Goal: Task Accomplishment & Management: Manage account settings

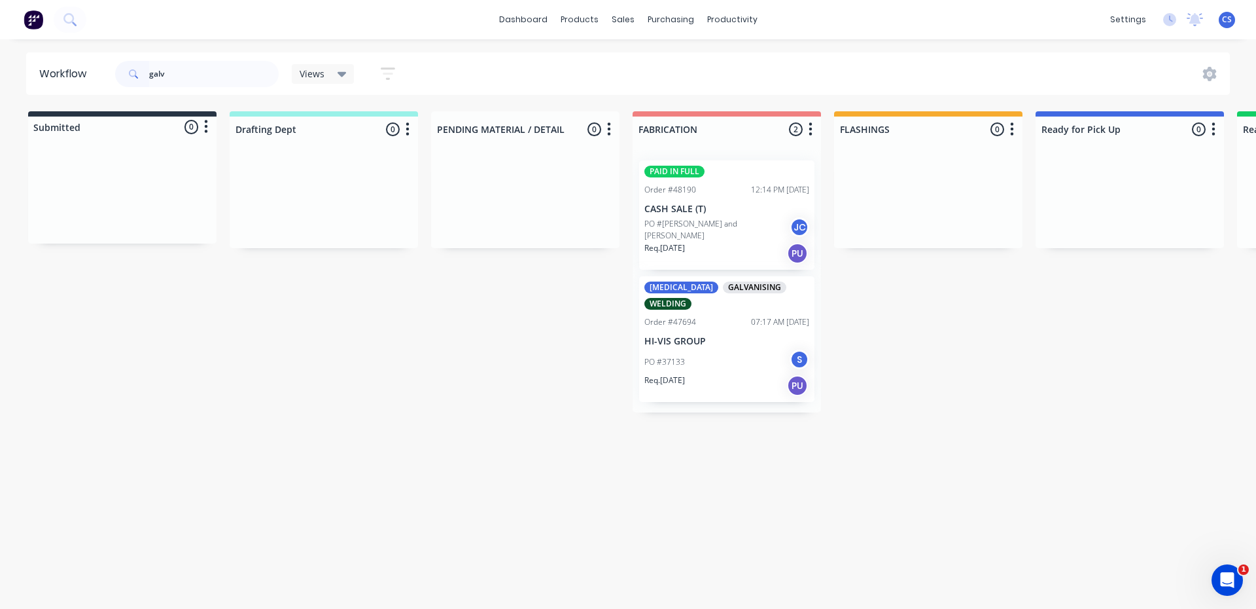
drag, startPoint x: 169, startPoint y: 75, endPoint x: 114, endPoint y: 66, distance: 56.4
click at [114, 66] on div "galv Views Save new view None (Default) edit [PERSON_NAME] edit [PERSON_NAME] e…" at bounding box center [261, 73] width 297 height 39
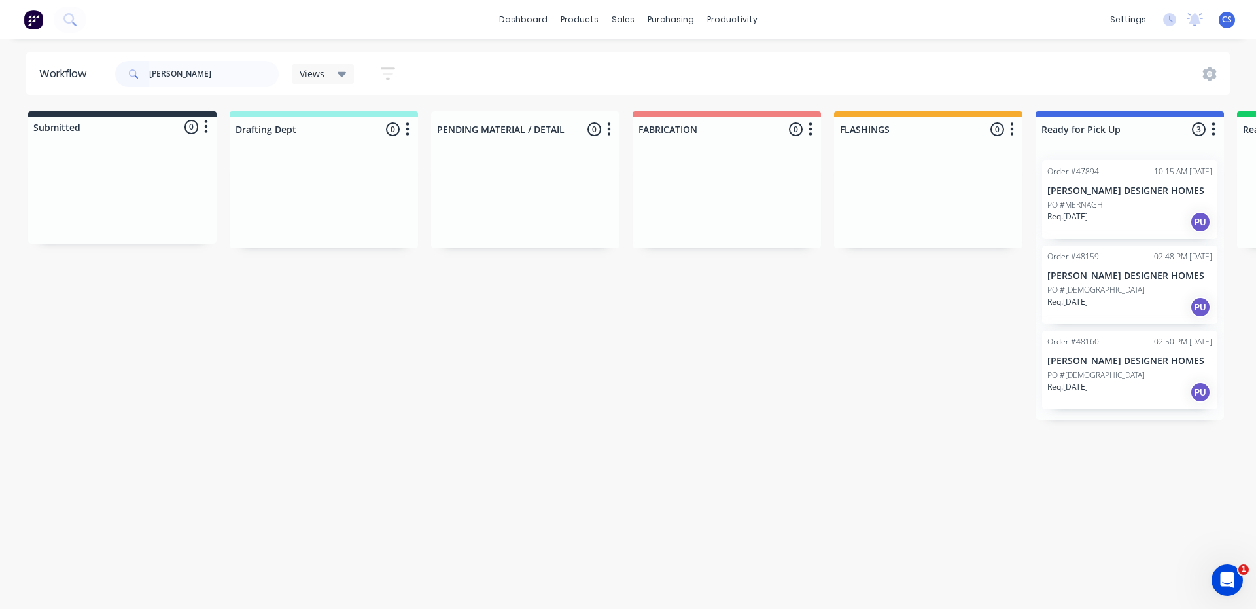
type input "[PERSON_NAME]"
click at [1099, 374] on div "PO #[DEMOGRAPHIC_DATA]" at bounding box center [1130, 375] width 165 height 12
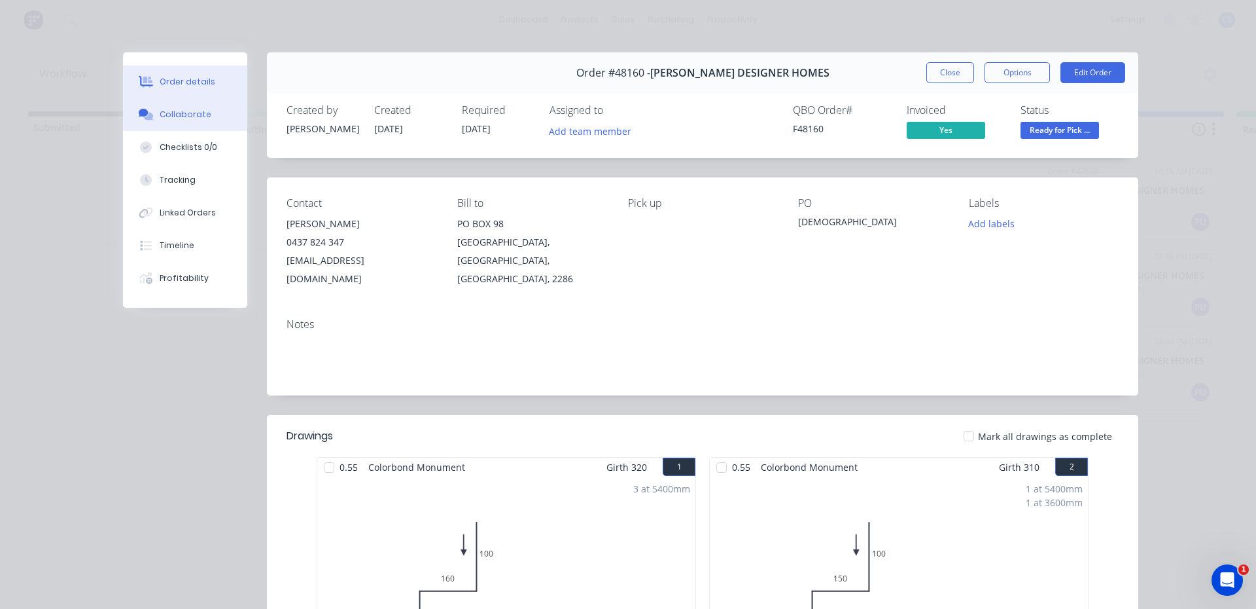
click at [160, 115] on div "Collaborate" at bounding box center [186, 115] width 52 height 12
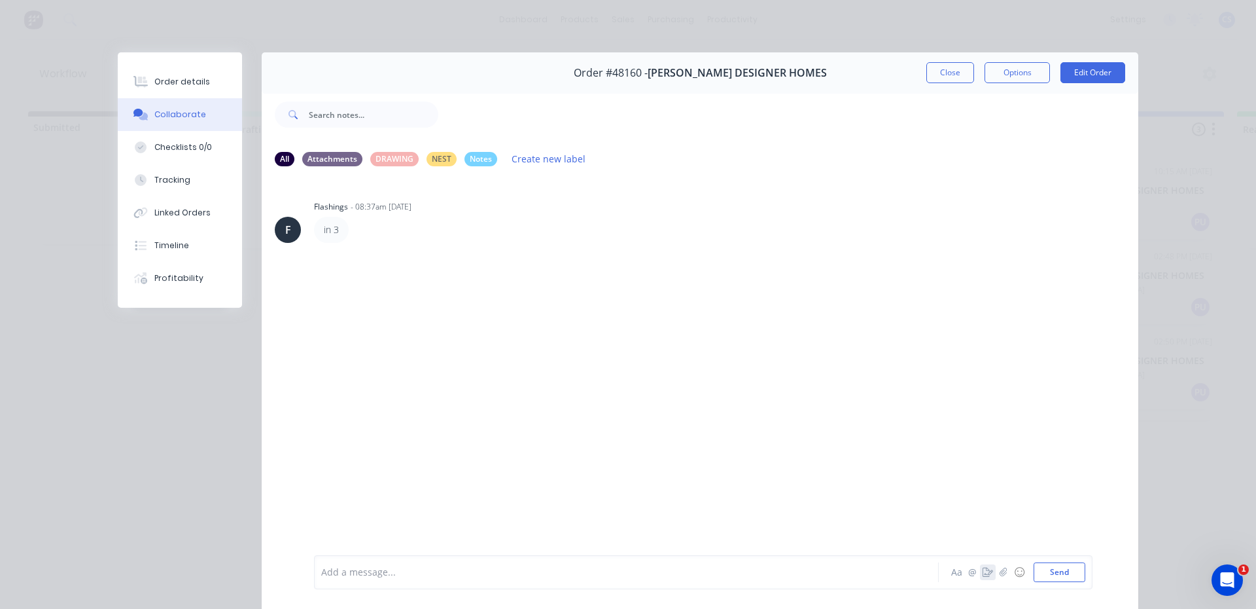
click at [980, 578] on button "button" at bounding box center [988, 572] width 16 height 16
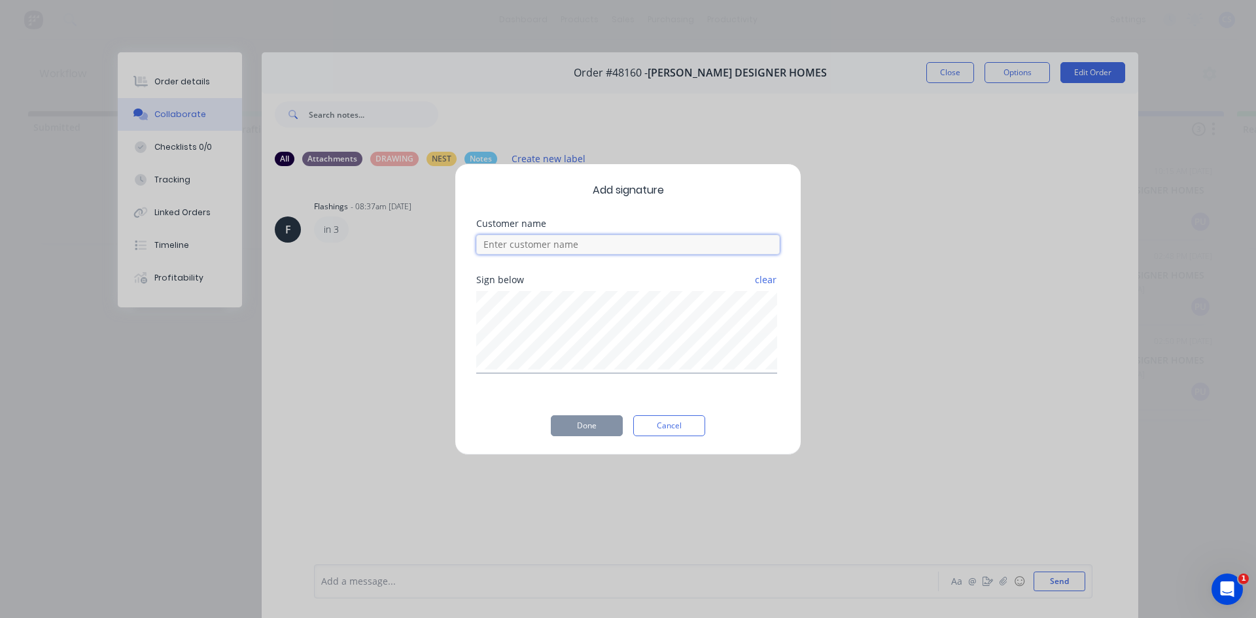
click at [667, 247] on input at bounding box center [628, 245] width 304 height 20
type input "[PERSON_NAME]"
click at [566, 421] on button "Done" at bounding box center [587, 426] width 72 height 21
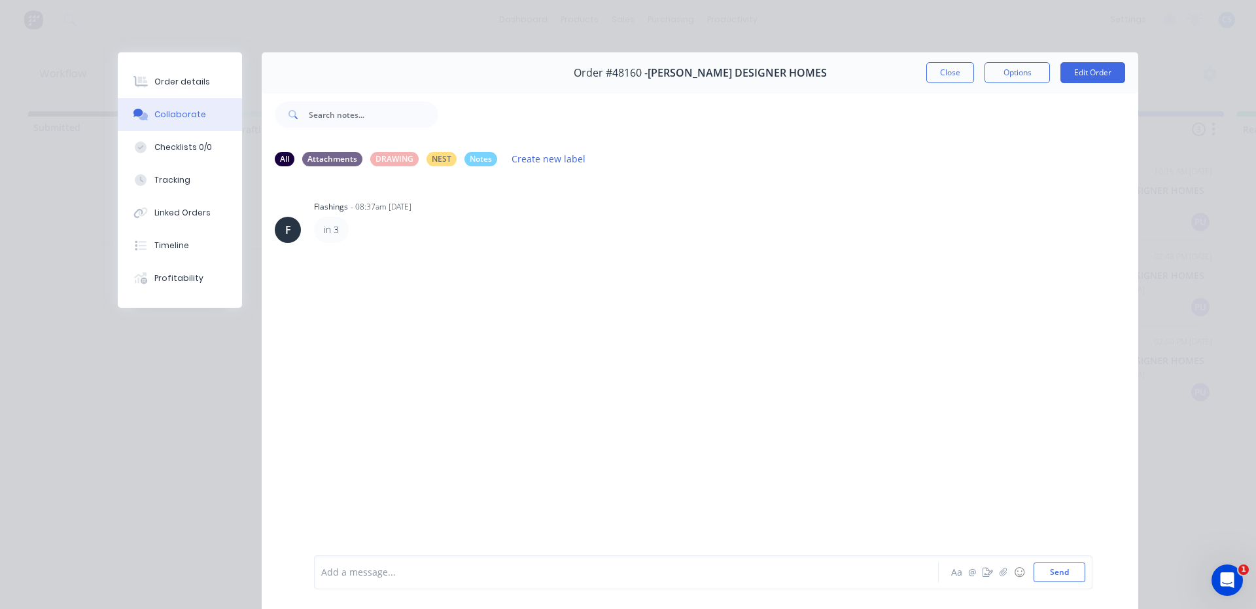
click at [579, 421] on div "F Flashings - 08:37am [DATE] in 3" at bounding box center [700, 365] width 877 height 376
click at [160, 76] on div "Order details" at bounding box center [182, 82] width 56 height 12
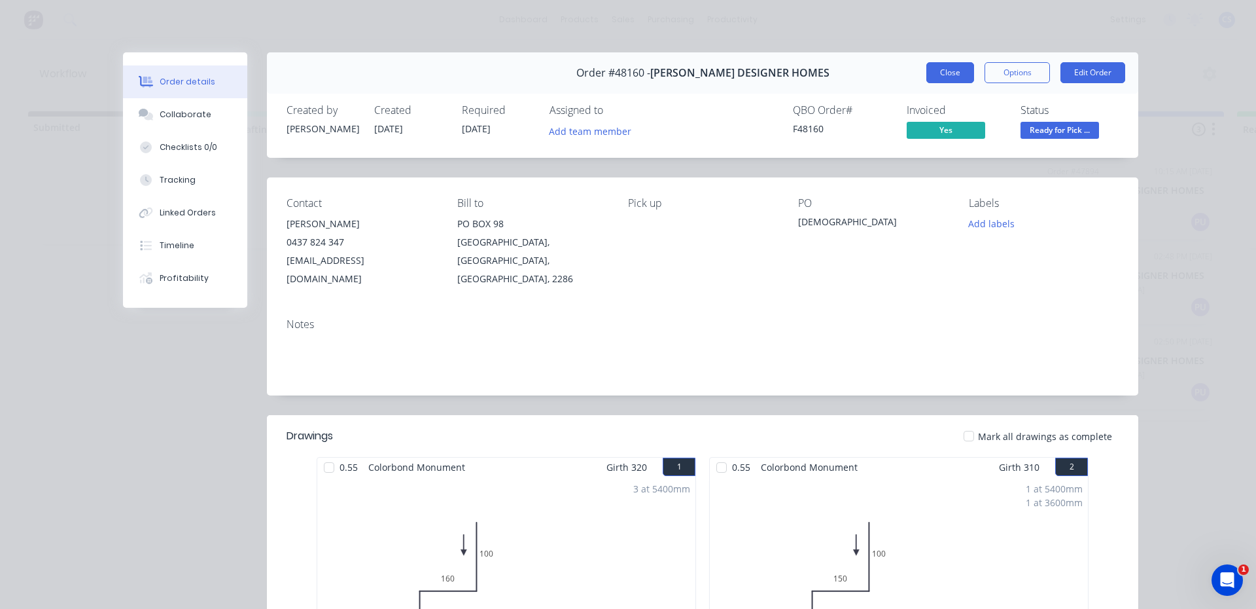
click at [953, 73] on button "Close" at bounding box center [951, 72] width 48 height 21
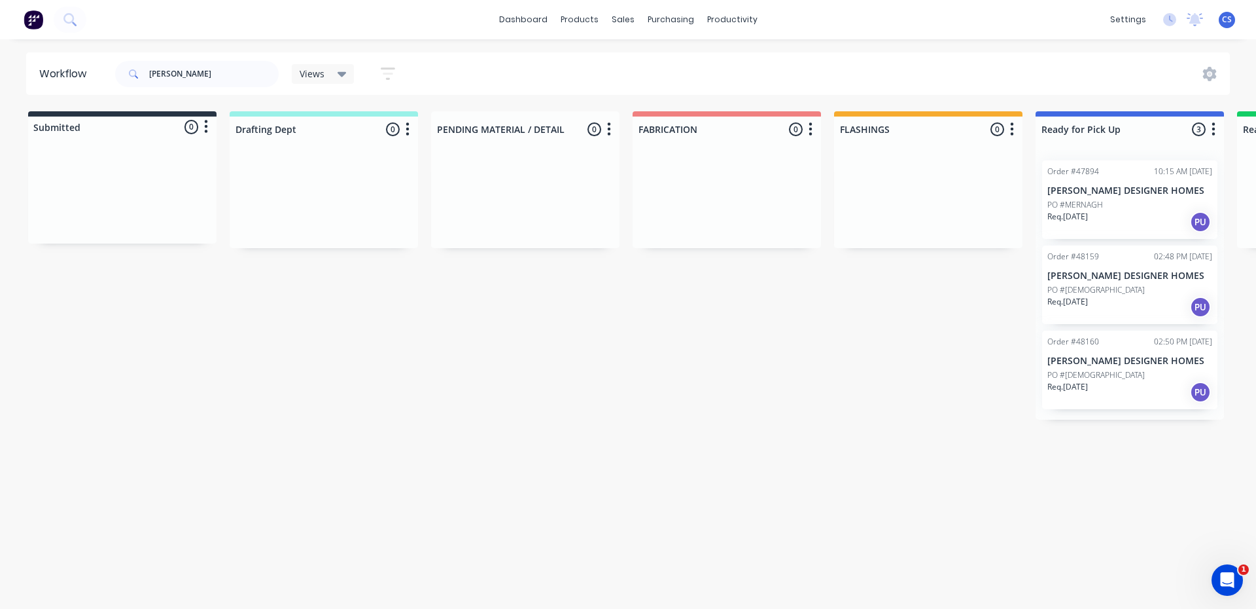
click at [1130, 369] on div "PO #[DEMOGRAPHIC_DATA]" at bounding box center [1130, 375] width 165 height 12
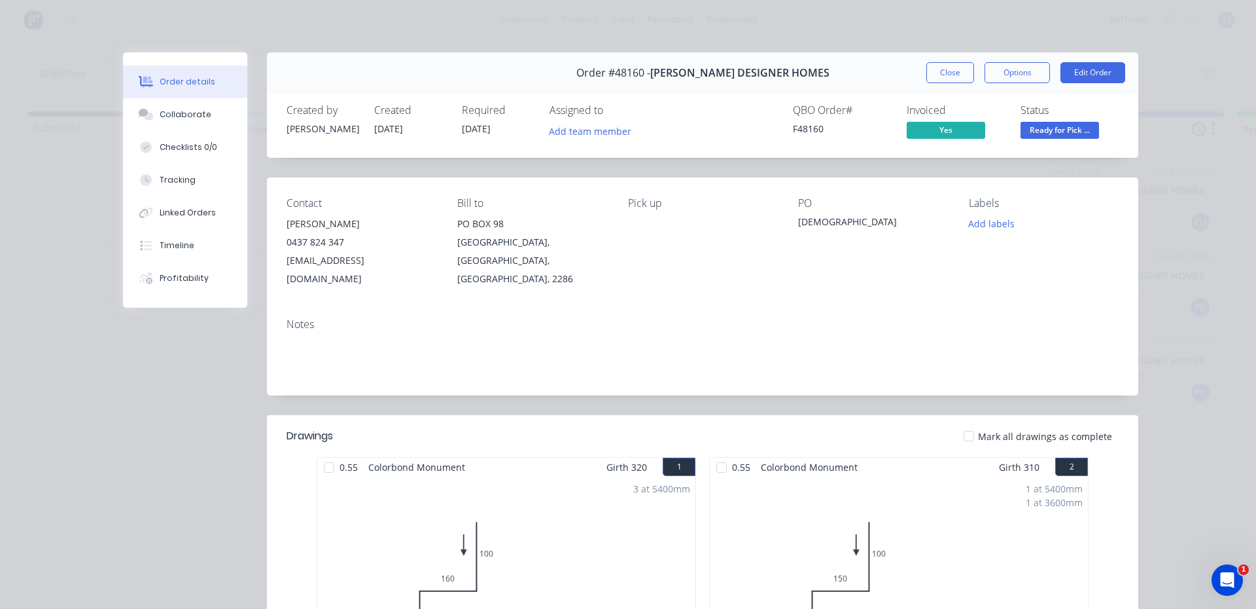
click at [1039, 130] on span "Ready for Pick ..." at bounding box center [1060, 130] width 79 height 16
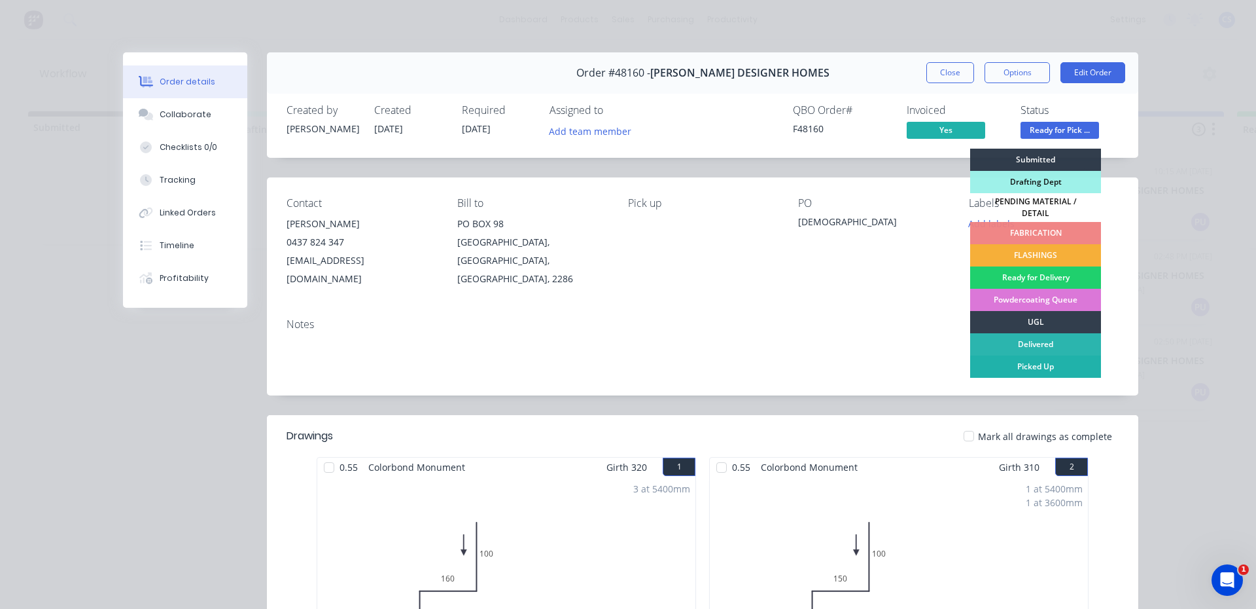
click at [1073, 362] on div "Picked Up" at bounding box center [1036, 366] width 131 height 22
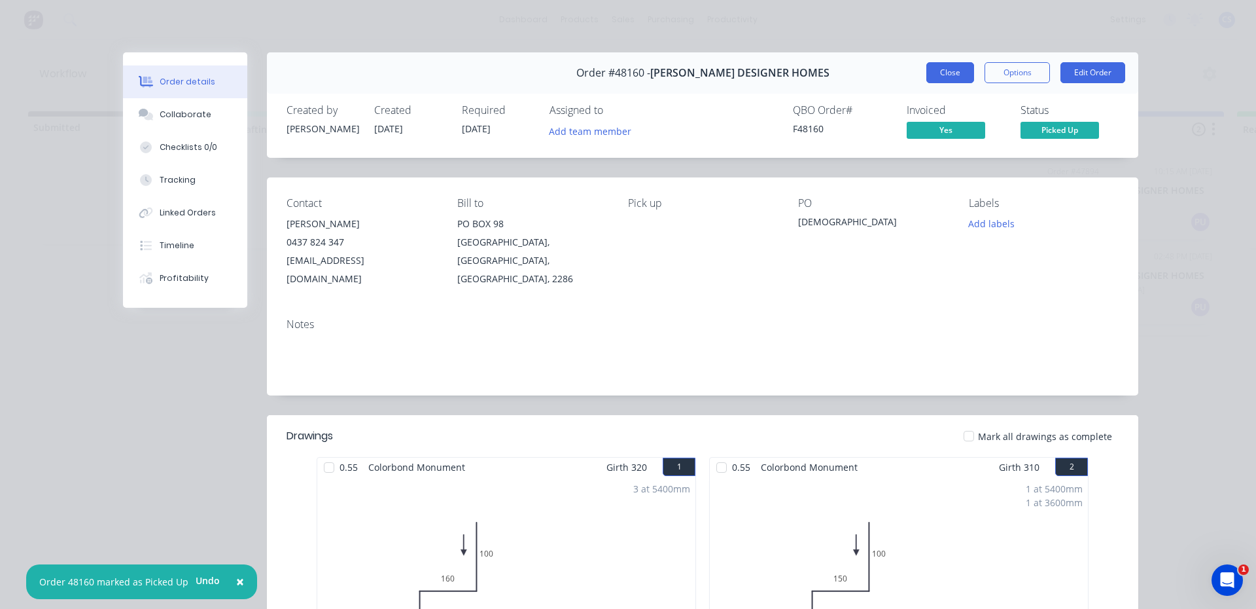
click at [933, 79] on button "Close" at bounding box center [951, 72] width 48 height 21
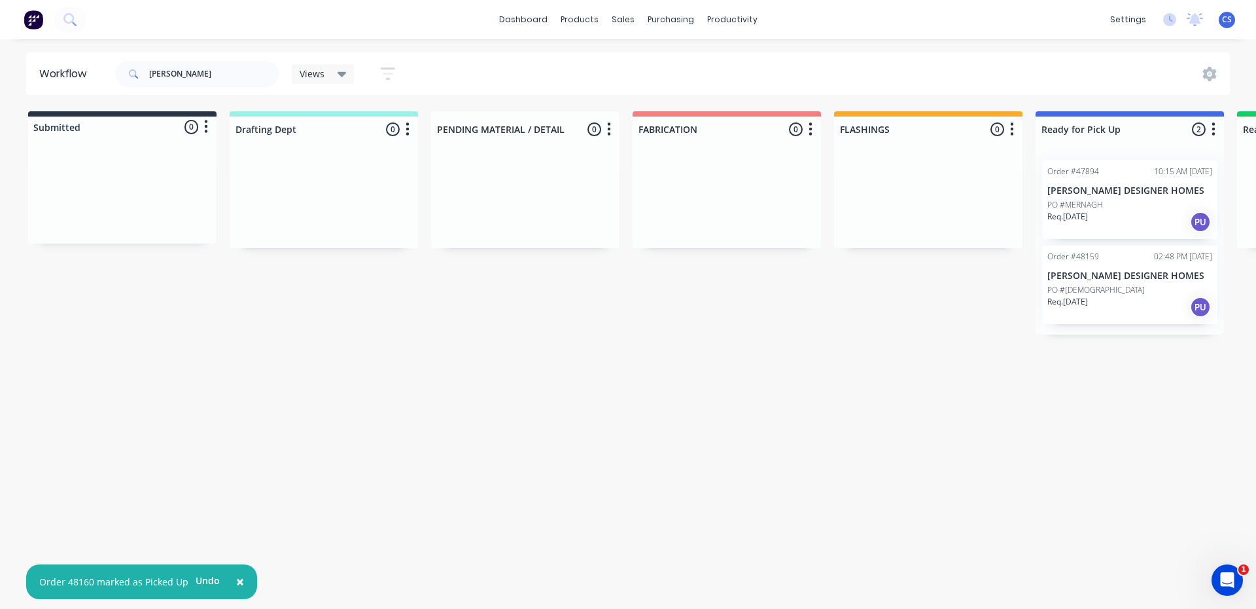
click at [1084, 281] on p "[PERSON_NAME] DESIGNER HOMES" at bounding box center [1130, 275] width 165 height 11
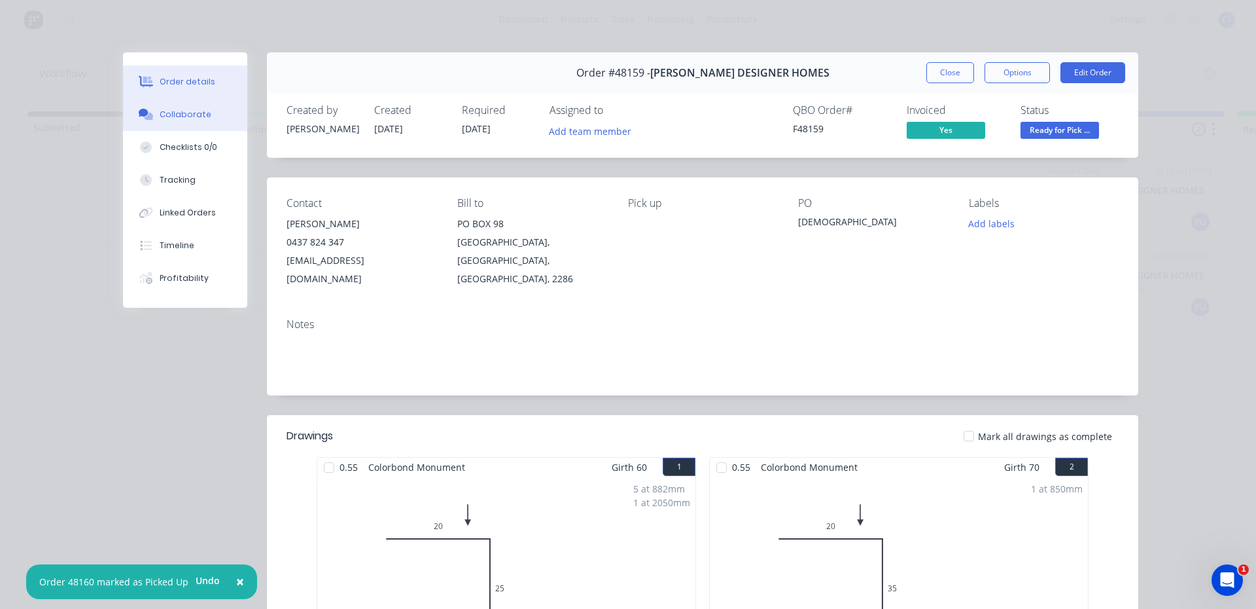
click at [195, 107] on button "Collaborate" at bounding box center [185, 114] width 124 height 33
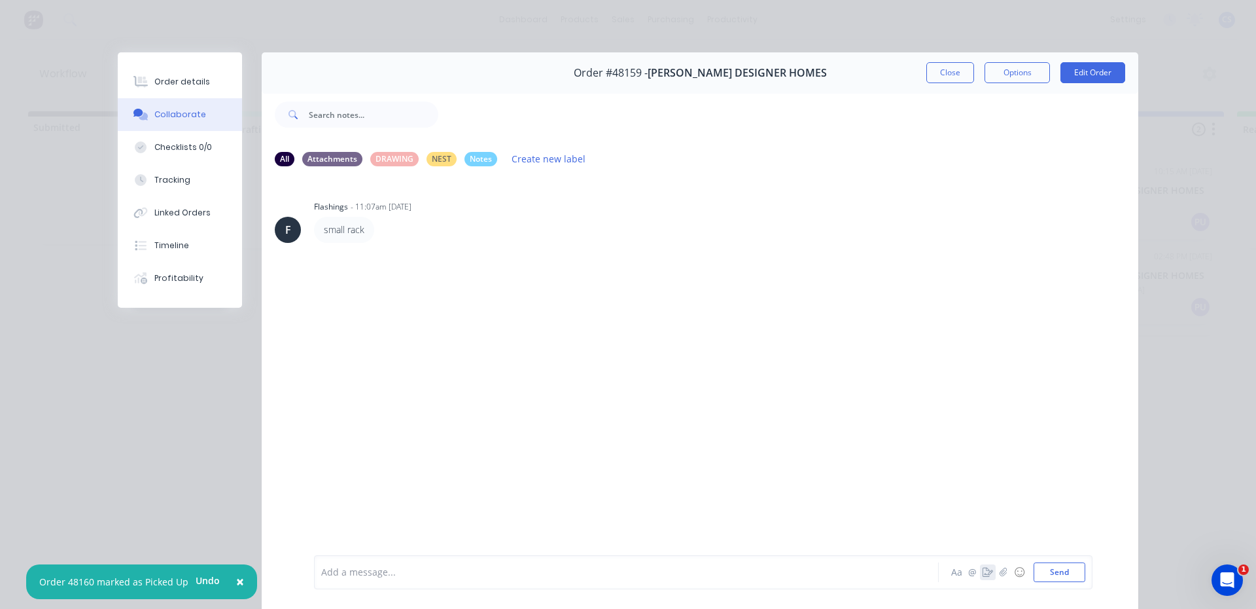
click at [989, 574] on button "button" at bounding box center [988, 572] width 16 height 16
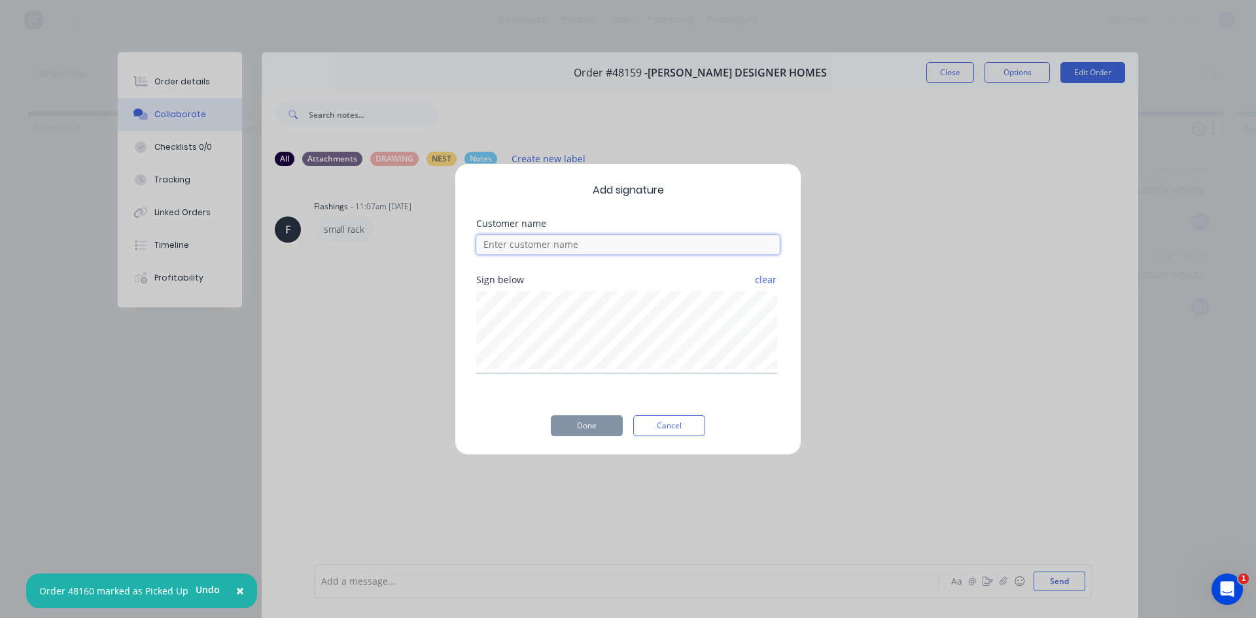
click at [588, 252] on input at bounding box center [628, 245] width 304 height 20
type input "[PERSON_NAME]"
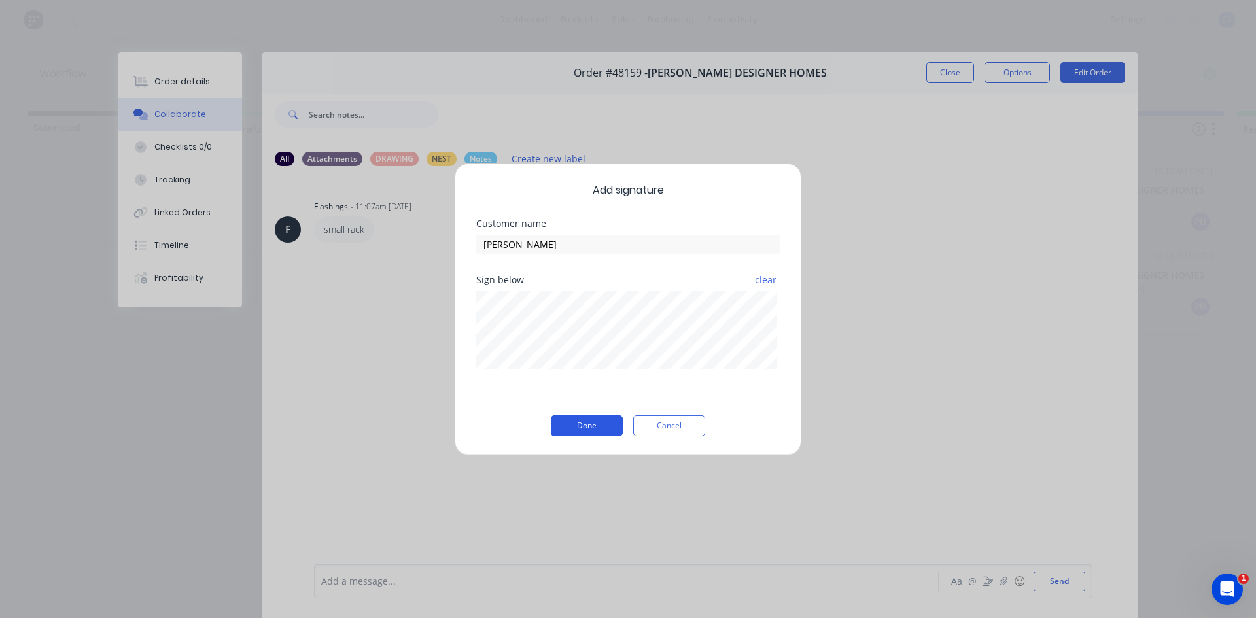
click at [574, 418] on button "Done" at bounding box center [587, 426] width 72 height 21
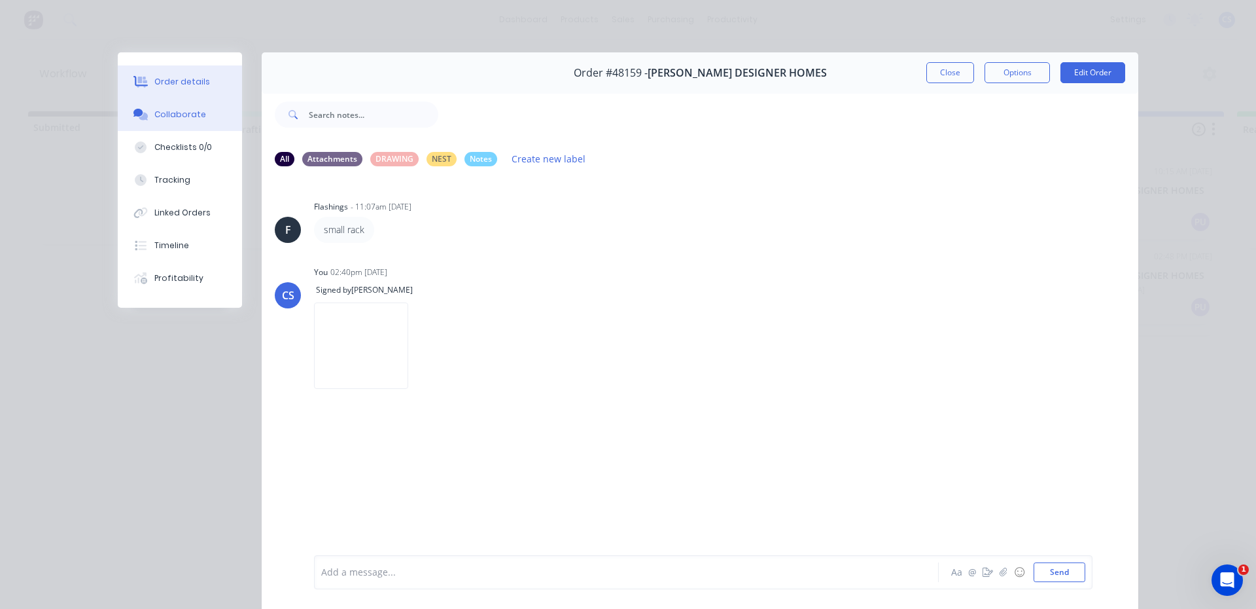
click at [169, 86] on div "Order details" at bounding box center [182, 82] width 56 height 12
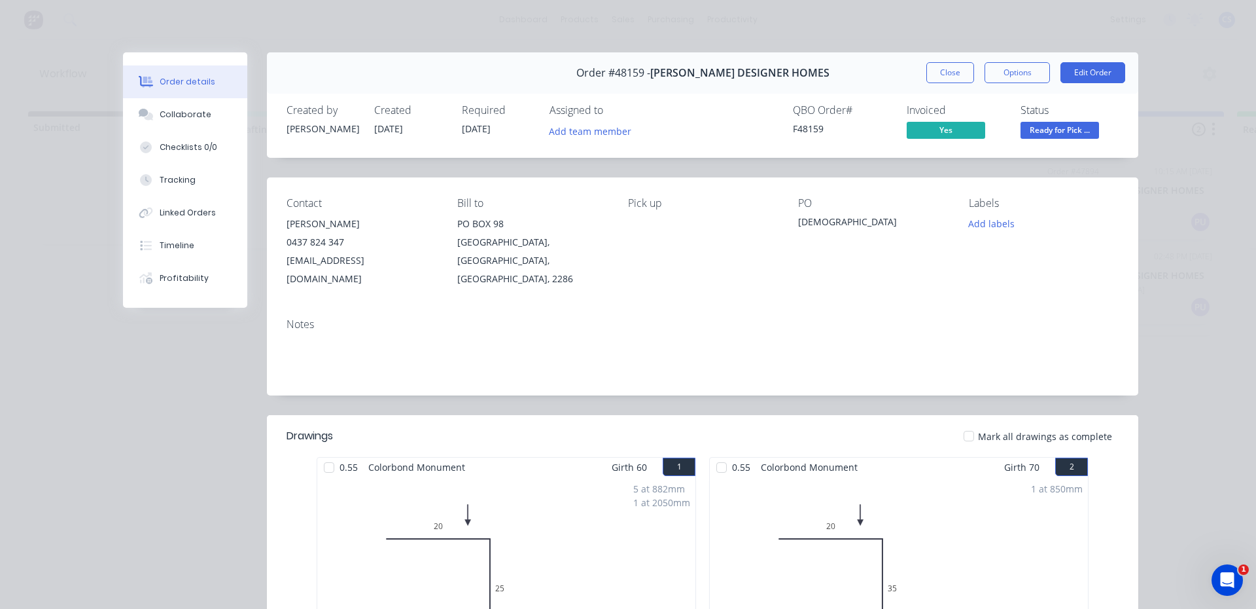
click at [1052, 126] on span "Ready for Pick ..." at bounding box center [1060, 130] width 79 height 16
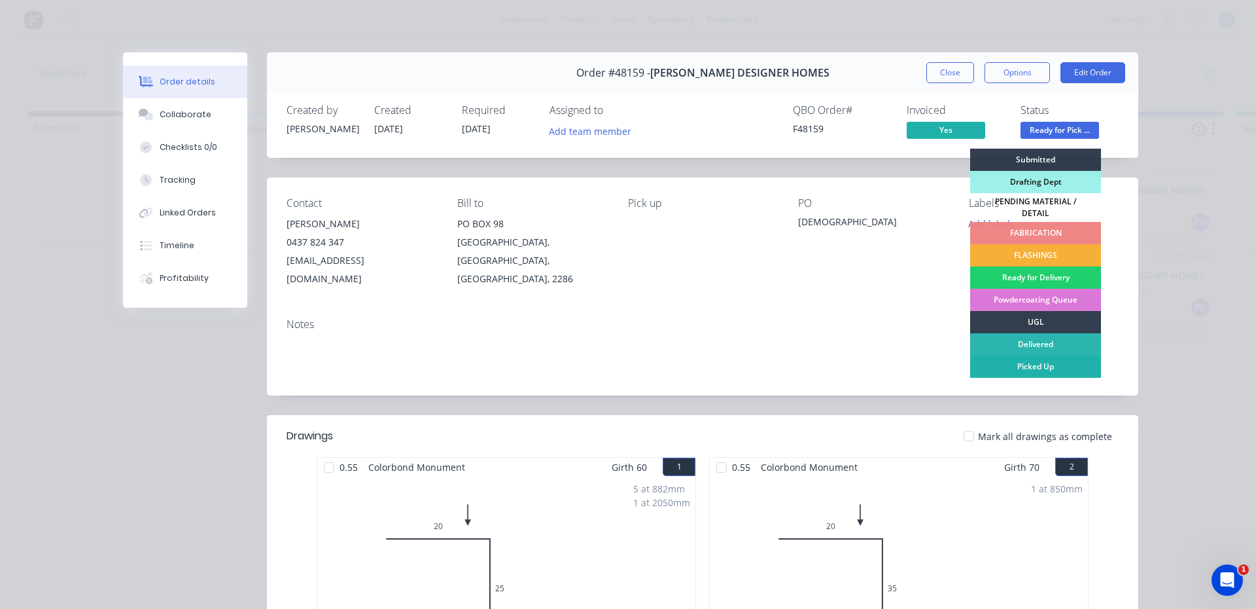
click at [1005, 361] on div "Picked Up" at bounding box center [1036, 366] width 131 height 22
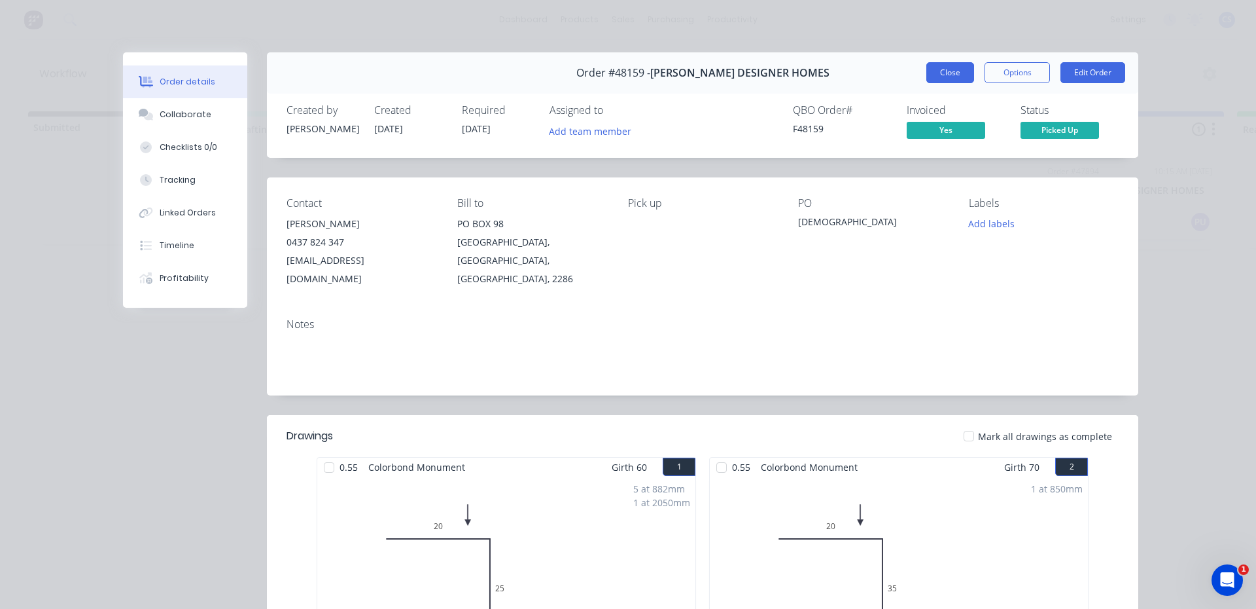
click at [950, 71] on button "Close" at bounding box center [951, 72] width 48 height 21
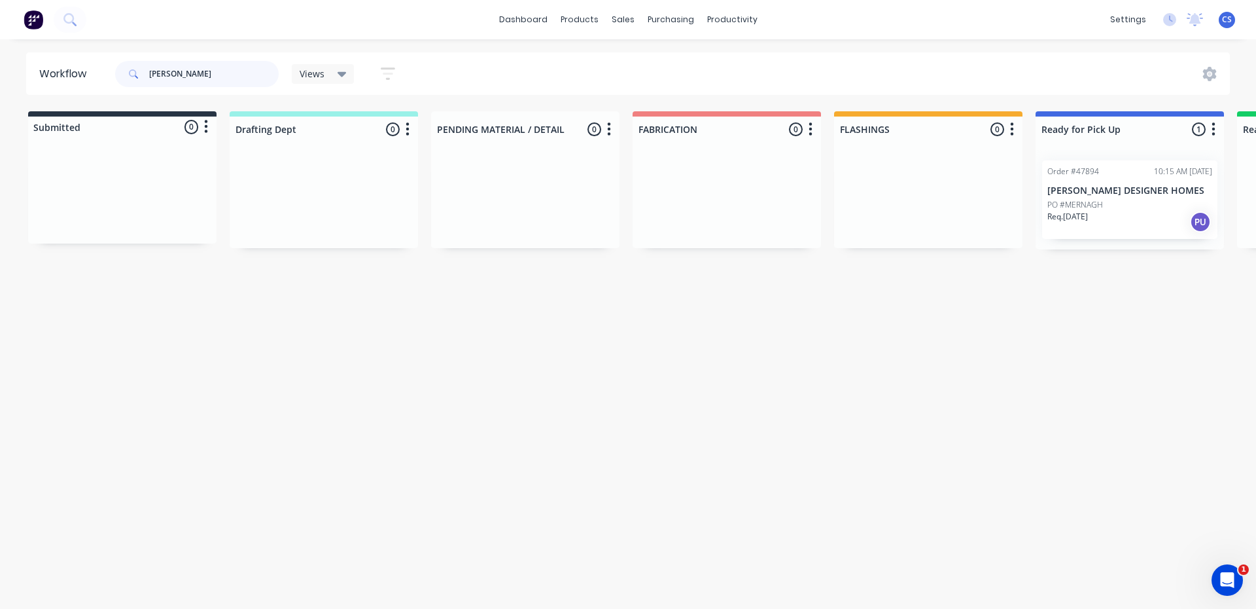
drag, startPoint x: 183, startPoint y: 79, endPoint x: 154, endPoint y: 79, distance: 28.1
click at [154, 79] on input "[PERSON_NAME]" at bounding box center [214, 74] width 130 height 26
type input "w"
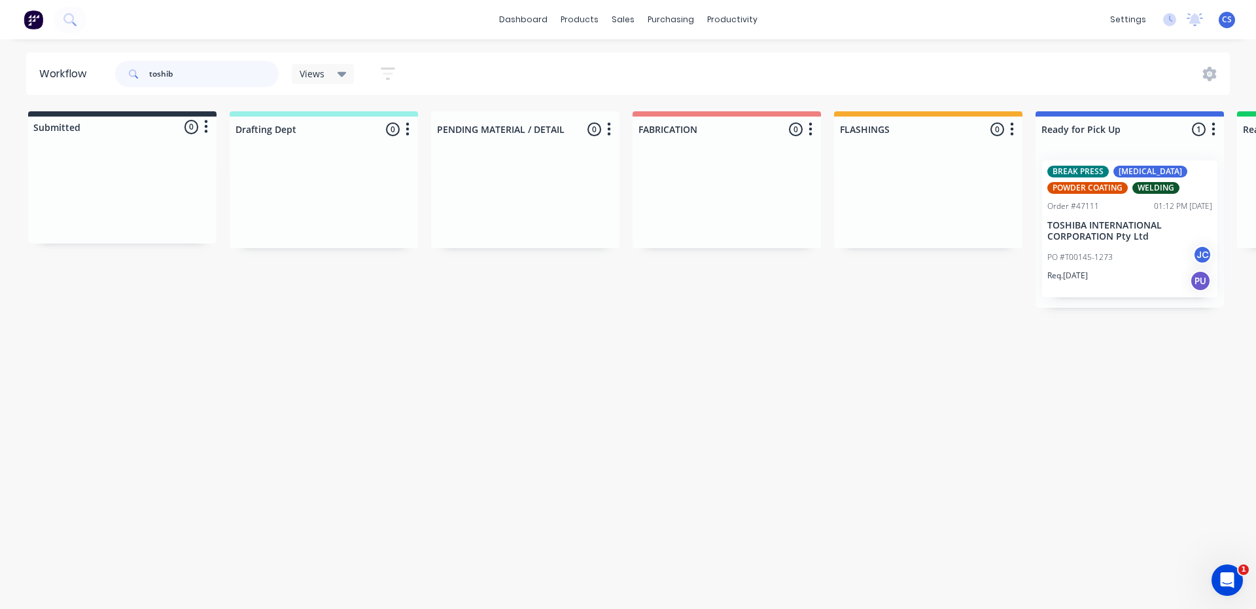
type input "toshib"
click at [1094, 260] on p "PO #T00145-1273" at bounding box center [1080, 257] width 65 height 12
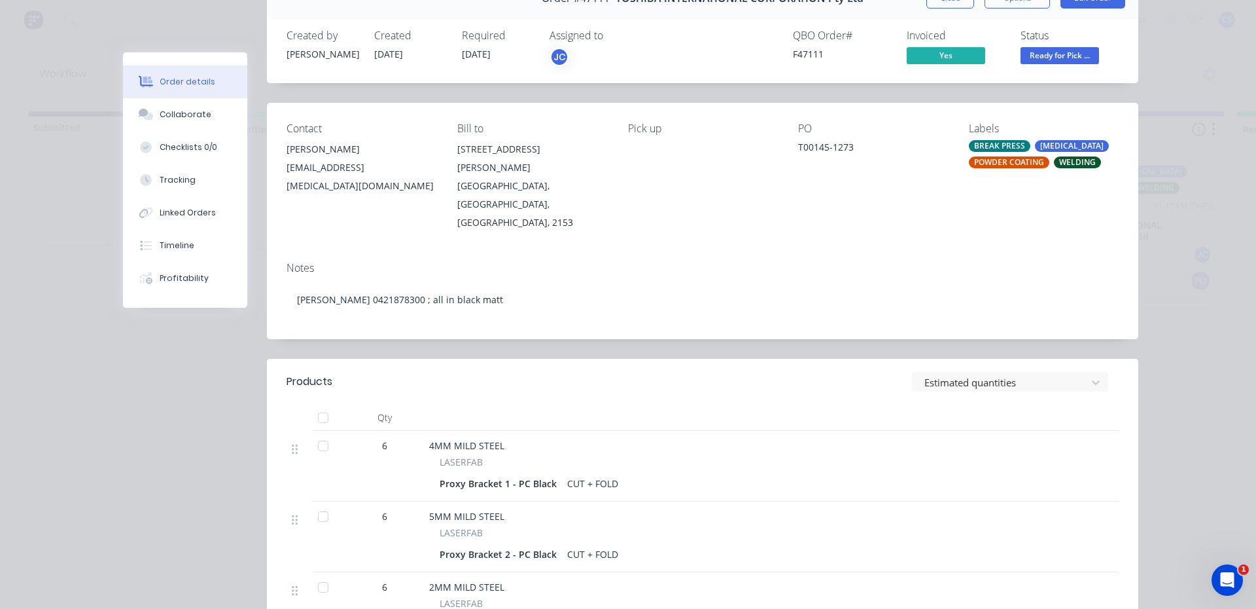
scroll to position [196, 0]
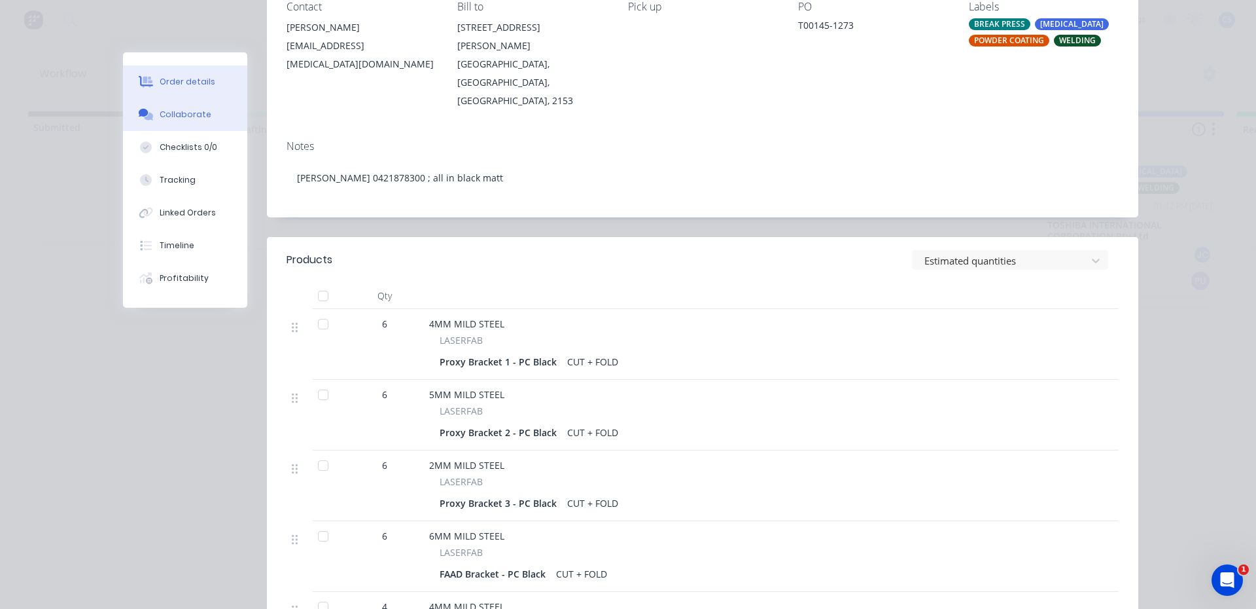
click at [200, 111] on div "Collaborate" at bounding box center [186, 115] width 52 height 12
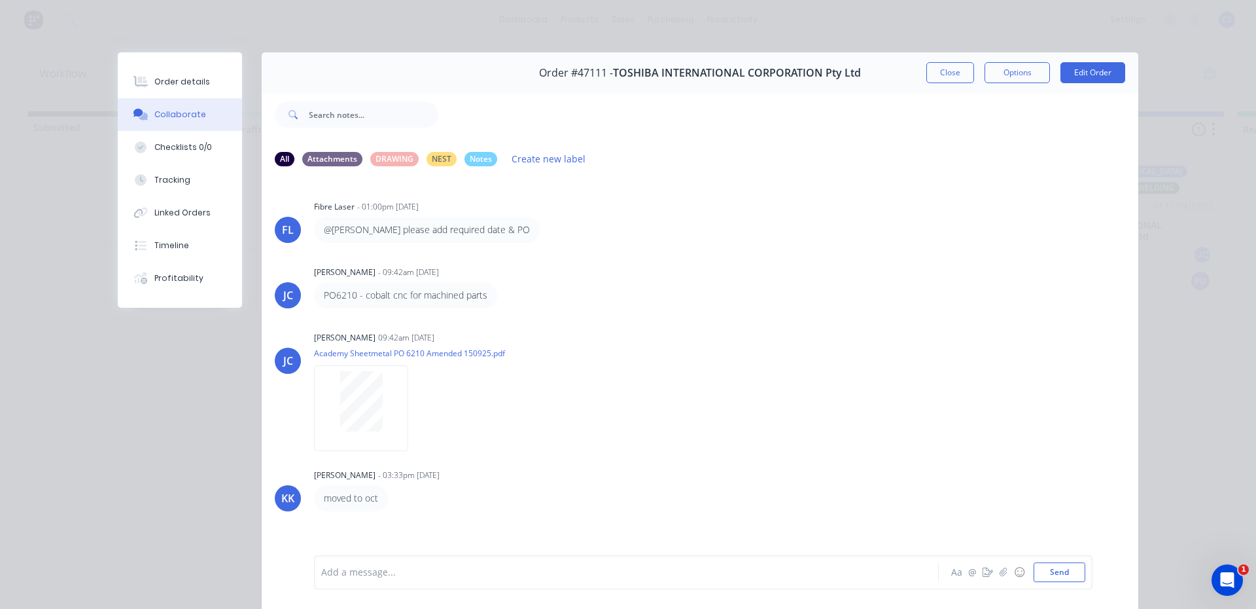
scroll to position [92, 0]
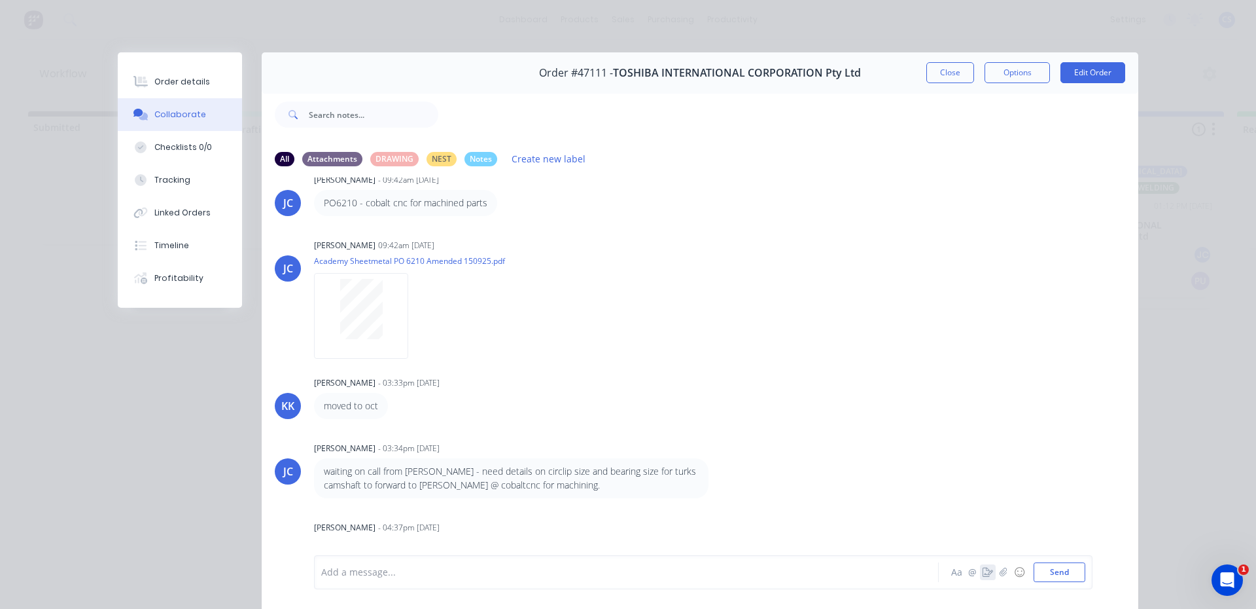
click at [984, 572] on icon "button" at bounding box center [988, 571] width 10 height 9
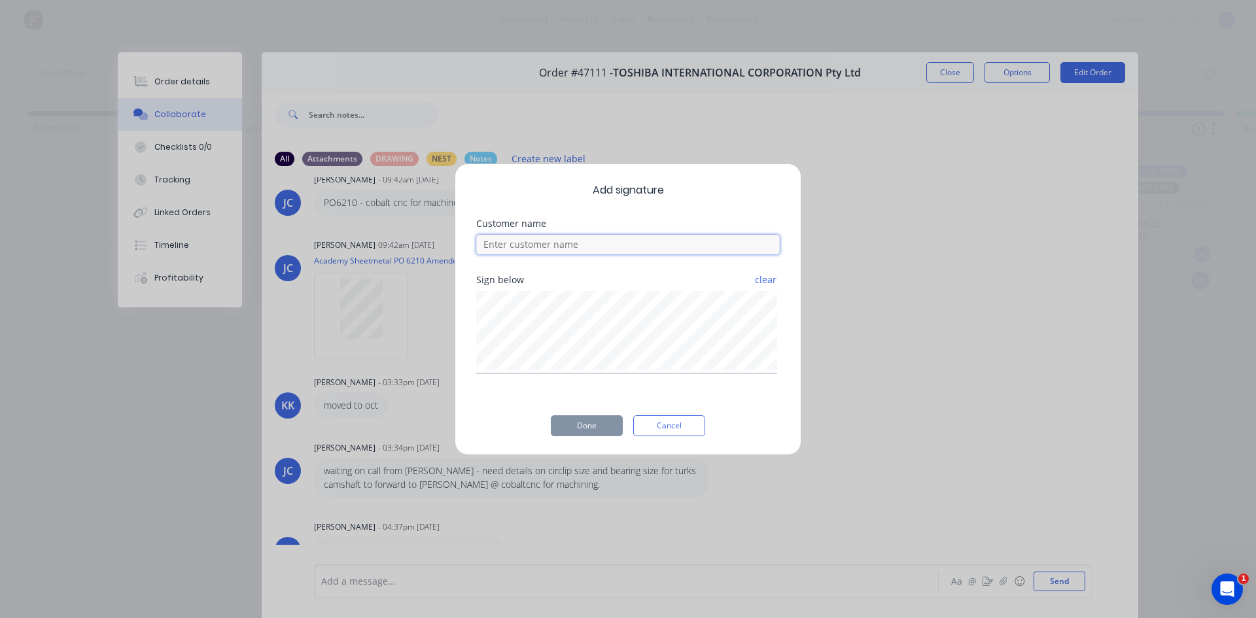
click at [607, 243] on input at bounding box center [628, 245] width 304 height 20
type input "mick"
click at [594, 429] on button "Done" at bounding box center [587, 426] width 72 height 21
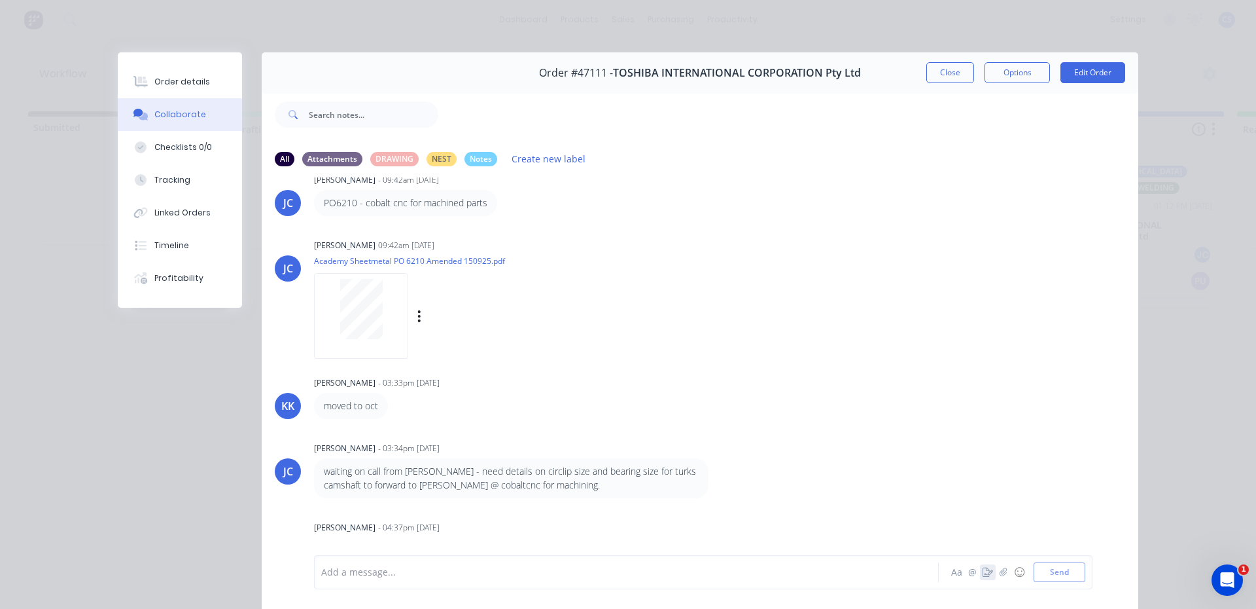
scroll to position [93, 0]
click at [198, 77] on div "Order details" at bounding box center [182, 82] width 56 height 12
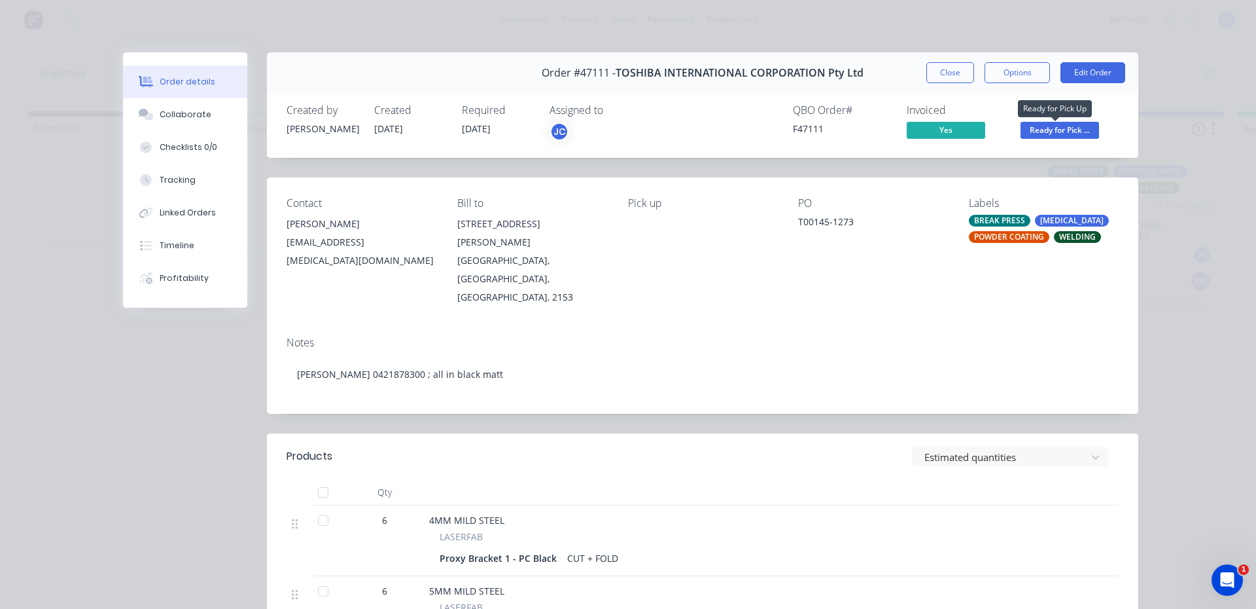
click at [1042, 128] on span "Ready for Pick ..." at bounding box center [1060, 130] width 79 height 16
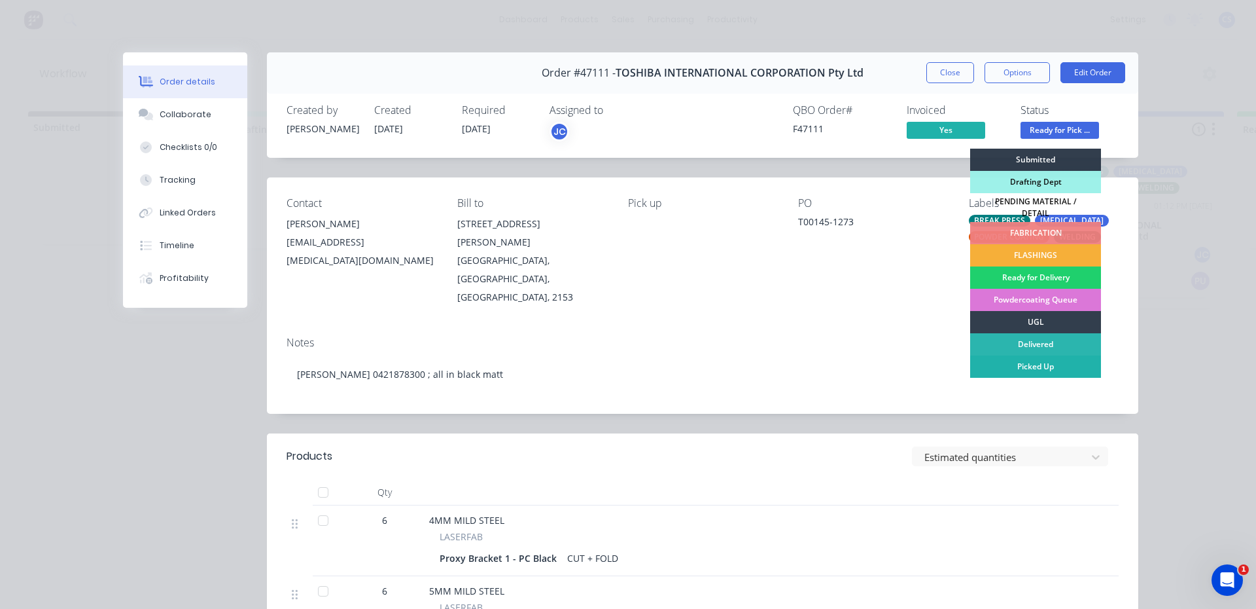
click at [1035, 360] on div "Picked Up" at bounding box center [1036, 366] width 131 height 22
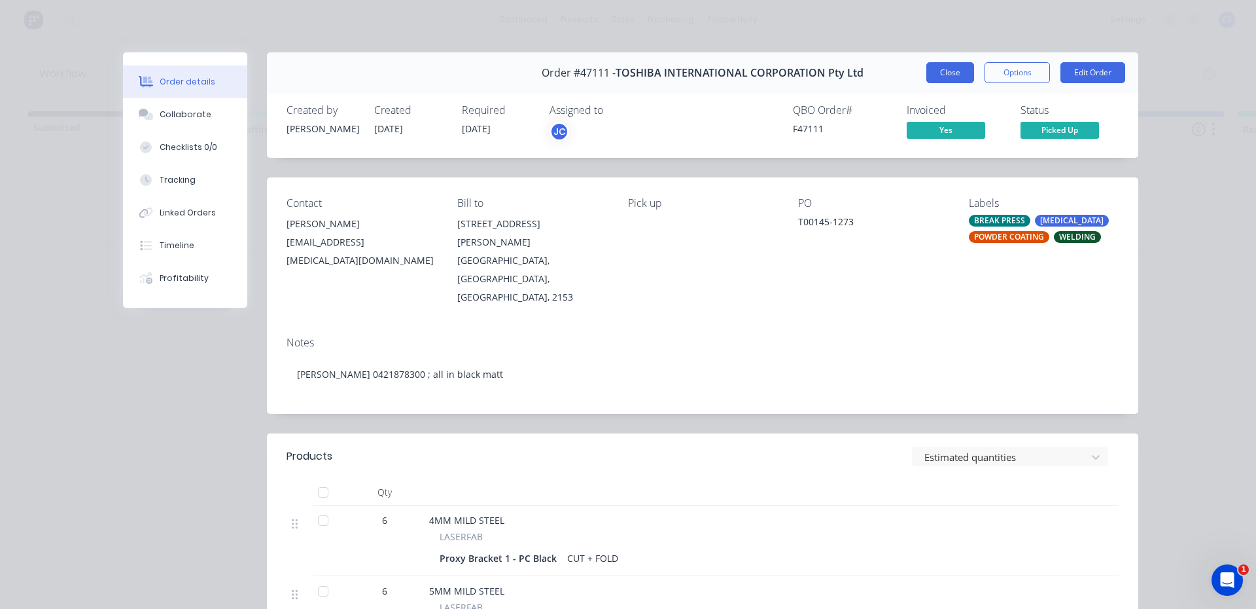
click at [933, 77] on button "Close" at bounding box center [951, 72] width 48 height 21
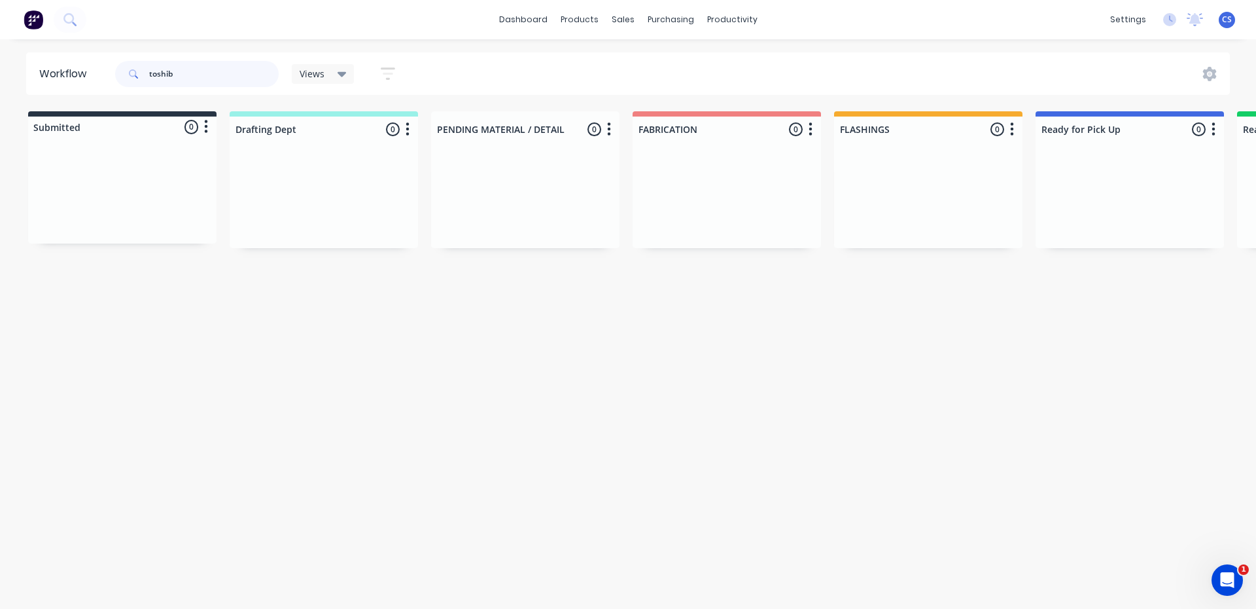
drag, startPoint x: 166, startPoint y: 73, endPoint x: 143, endPoint y: 77, distance: 23.2
click at [143, 77] on div "toshib" at bounding box center [197, 74] width 164 height 26
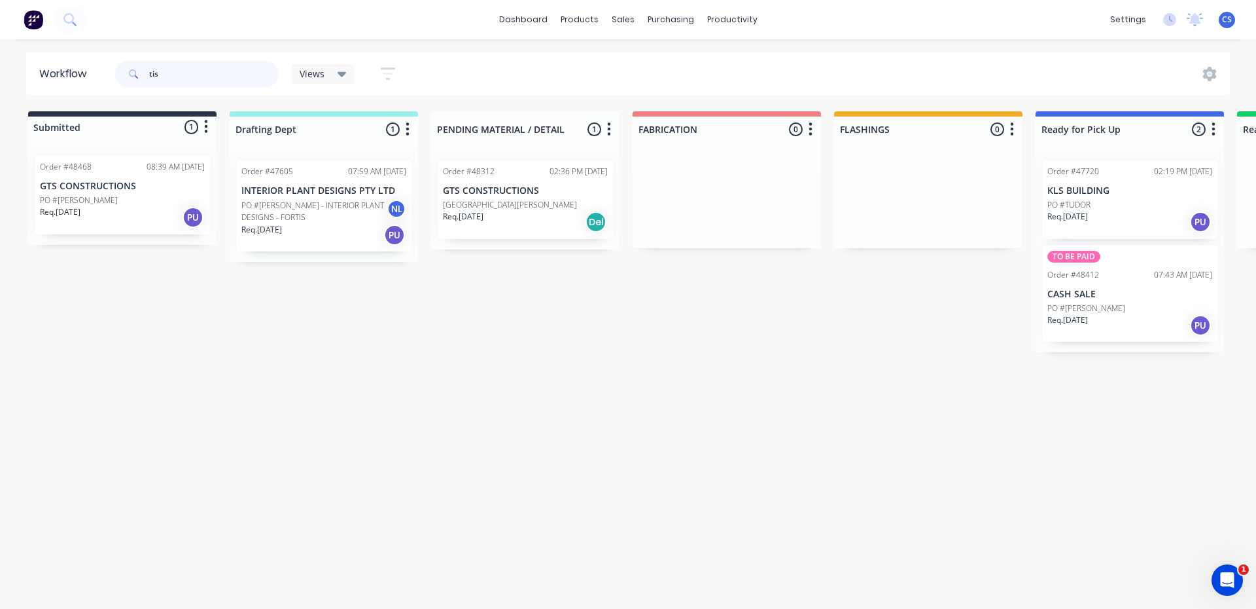
type input "tis"
click at [1143, 316] on div "Req. [DATE] PU" at bounding box center [1130, 325] width 165 height 22
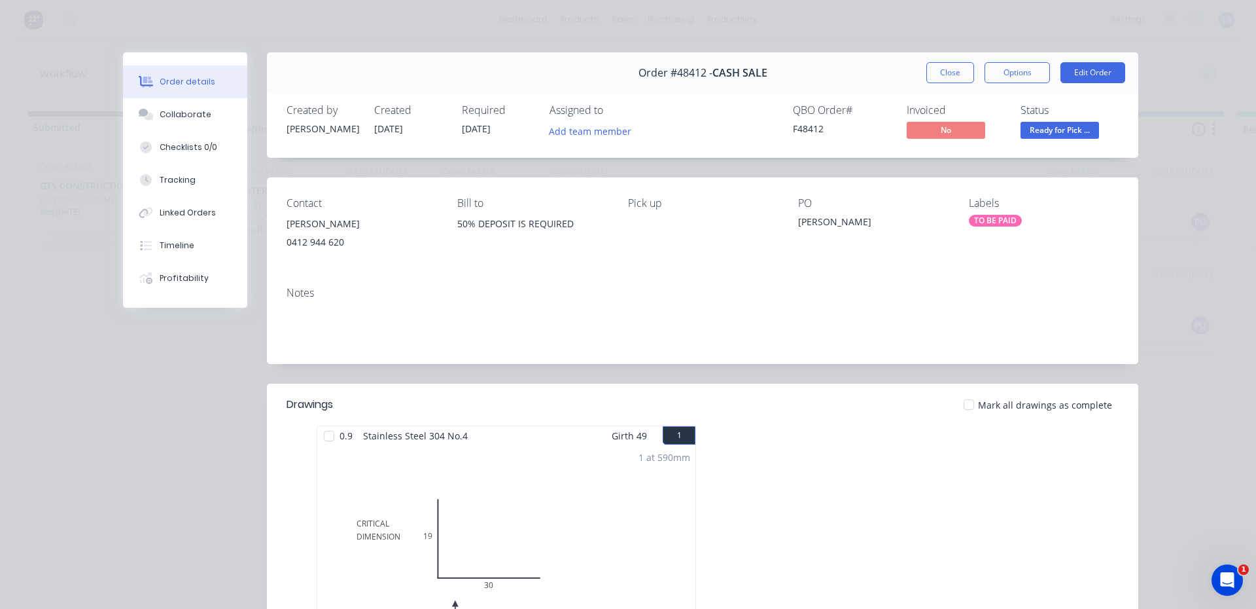
scroll to position [196, 0]
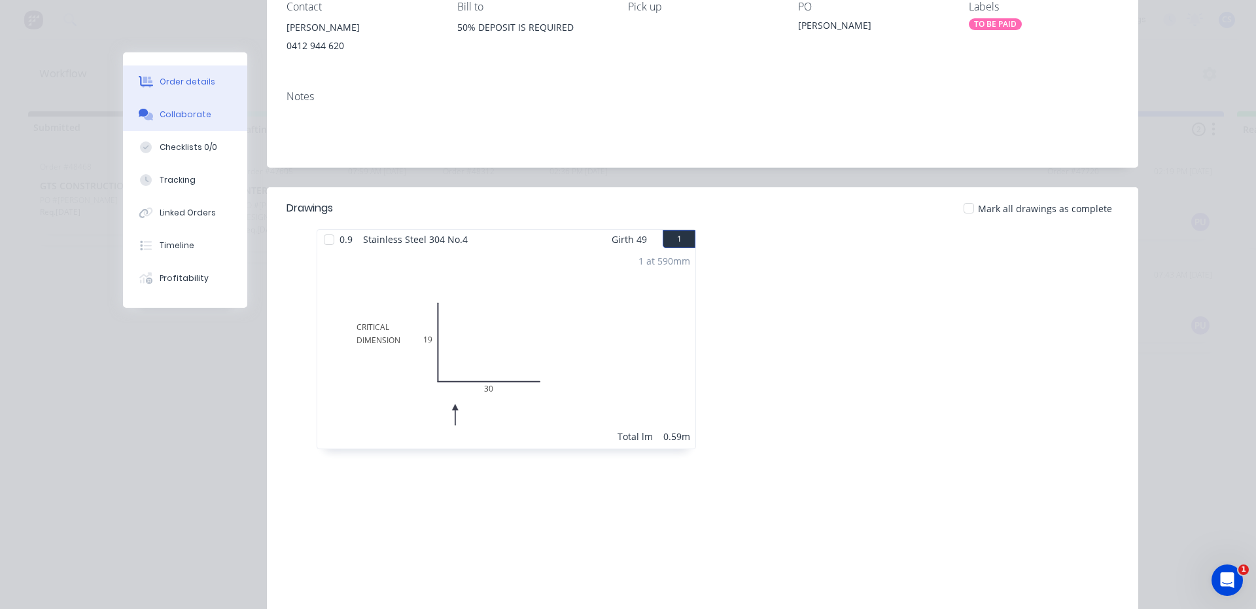
click at [194, 123] on button "Collaborate" at bounding box center [185, 114] width 124 height 33
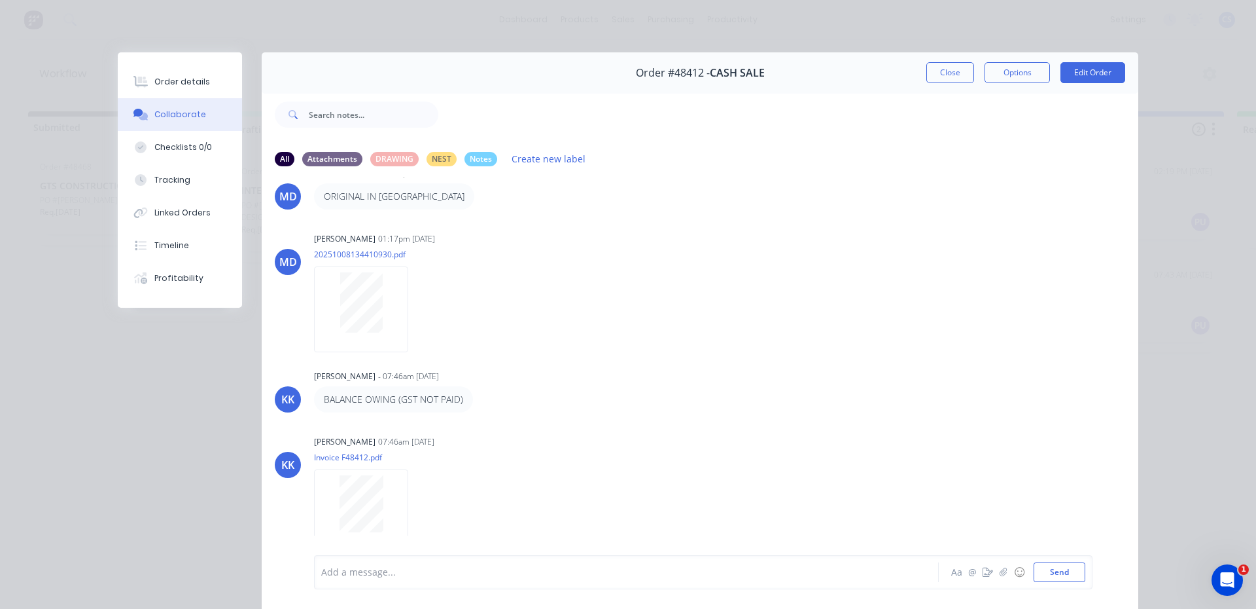
scroll to position [85, 0]
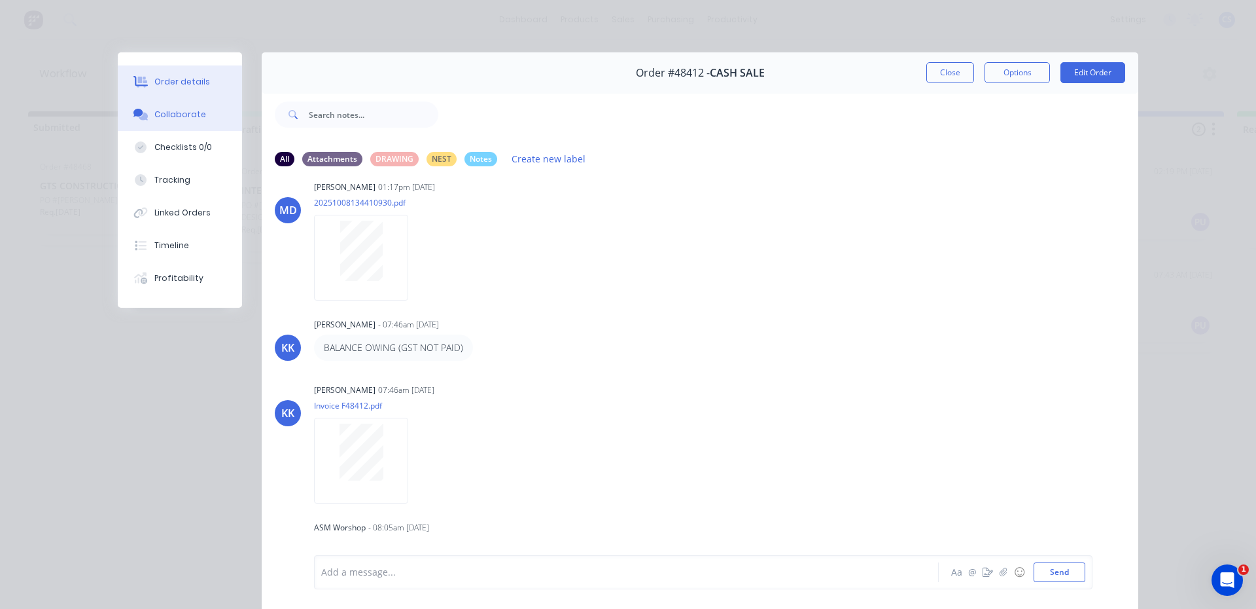
click at [200, 88] on button "Order details" at bounding box center [180, 81] width 124 height 33
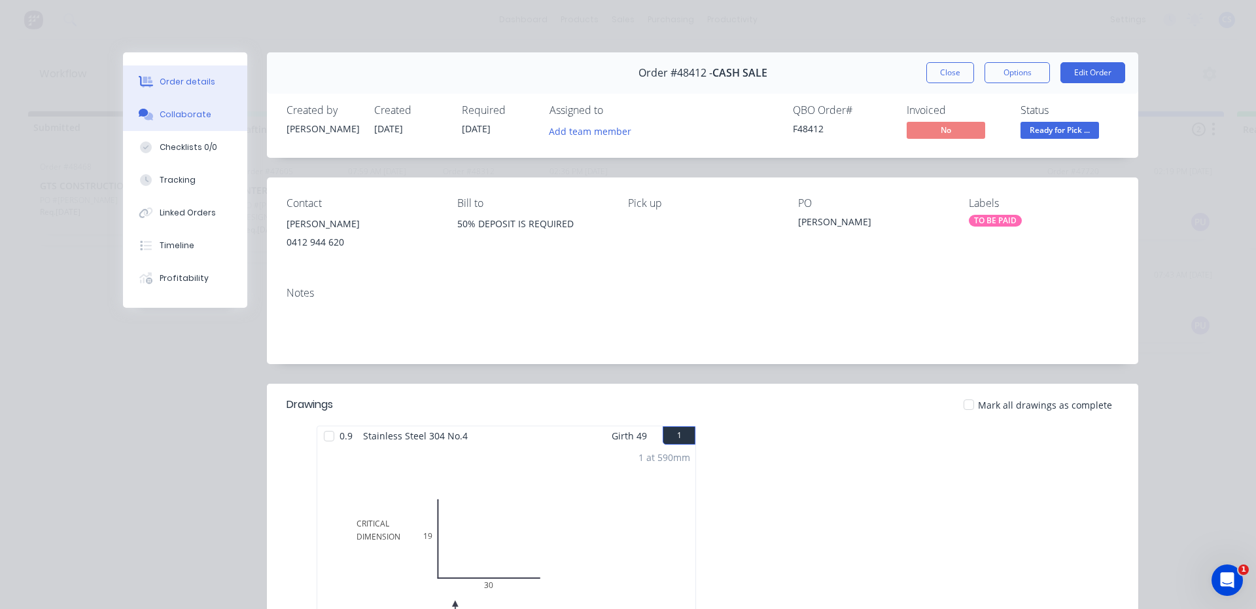
click at [177, 107] on button "Collaborate" at bounding box center [185, 114] width 124 height 33
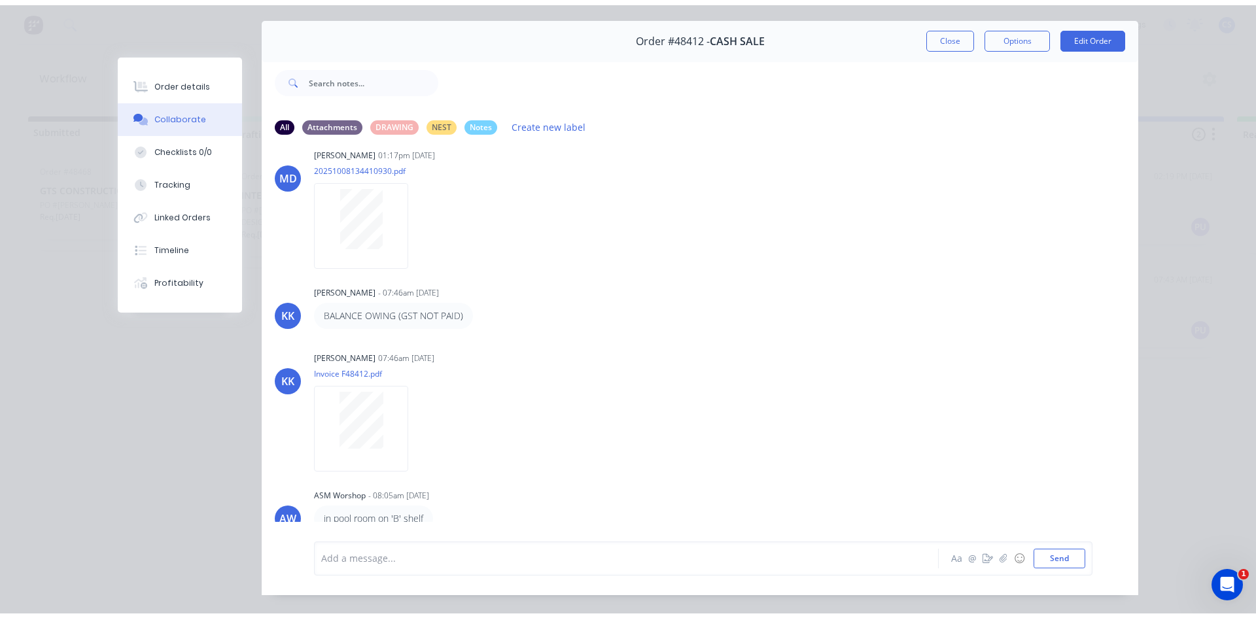
scroll to position [69, 0]
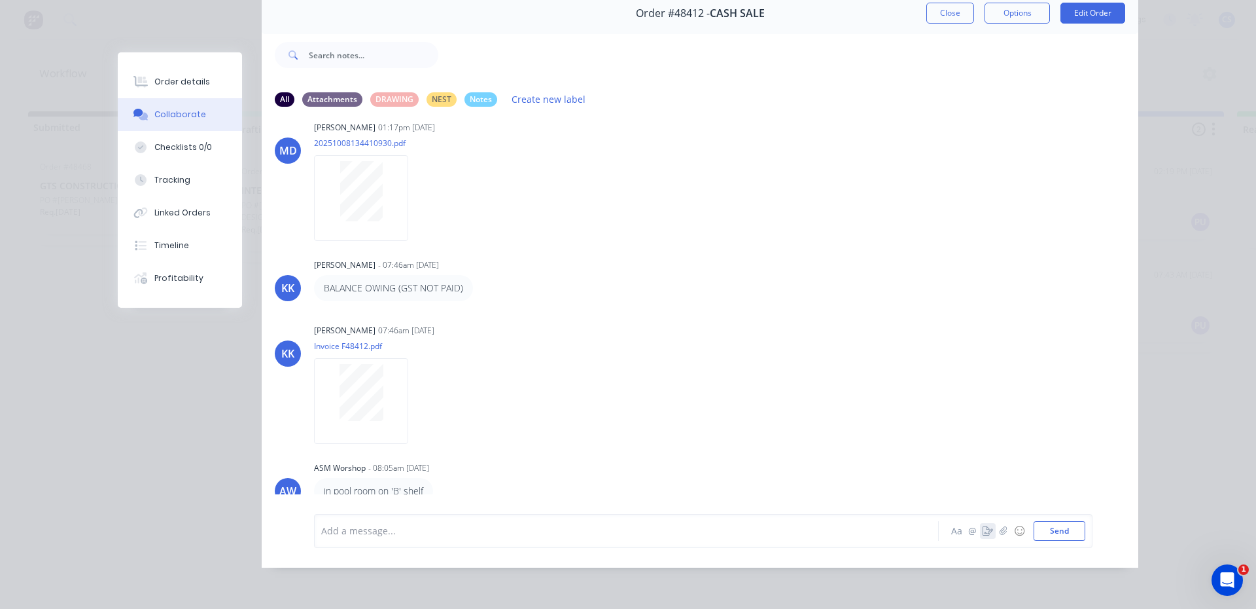
click at [988, 528] on icon "button" at bounding box center [988, 530] width 10 height 9
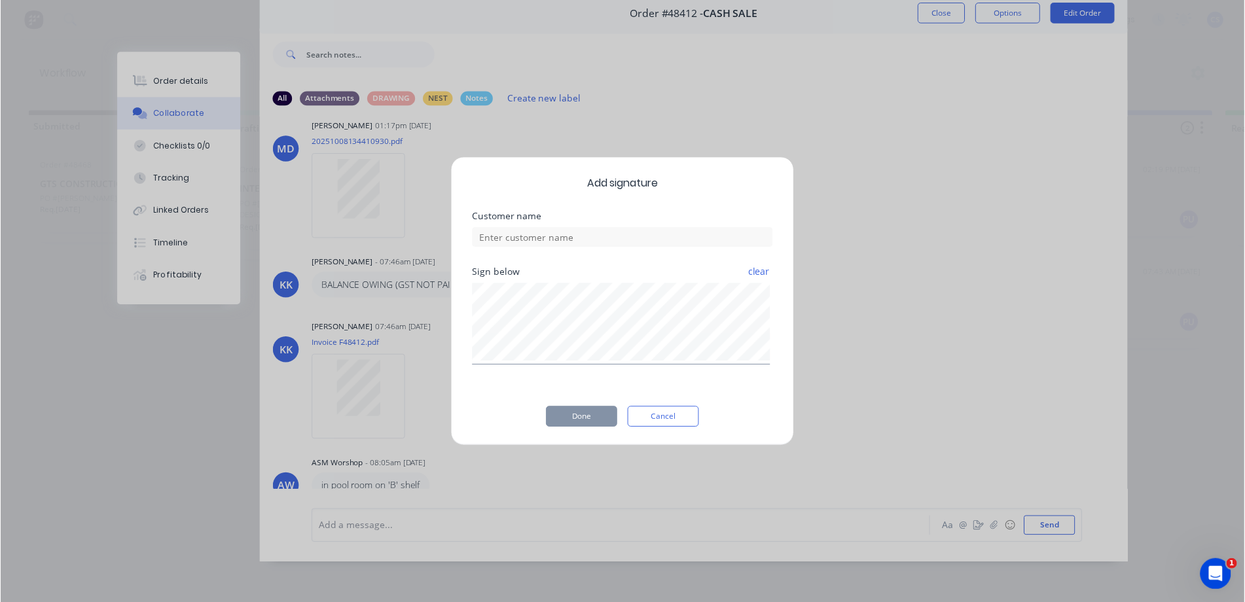
scroll to position [60, 0]
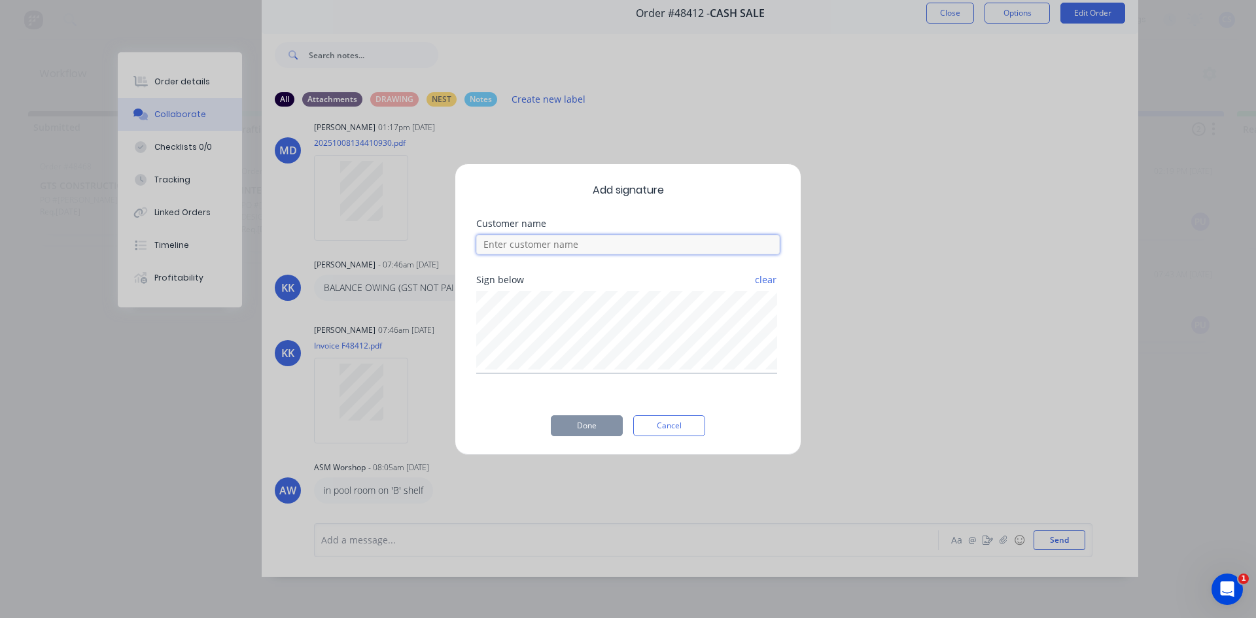
click at [484, 247] on input at bounding box center [628, 245] width 304 height 20
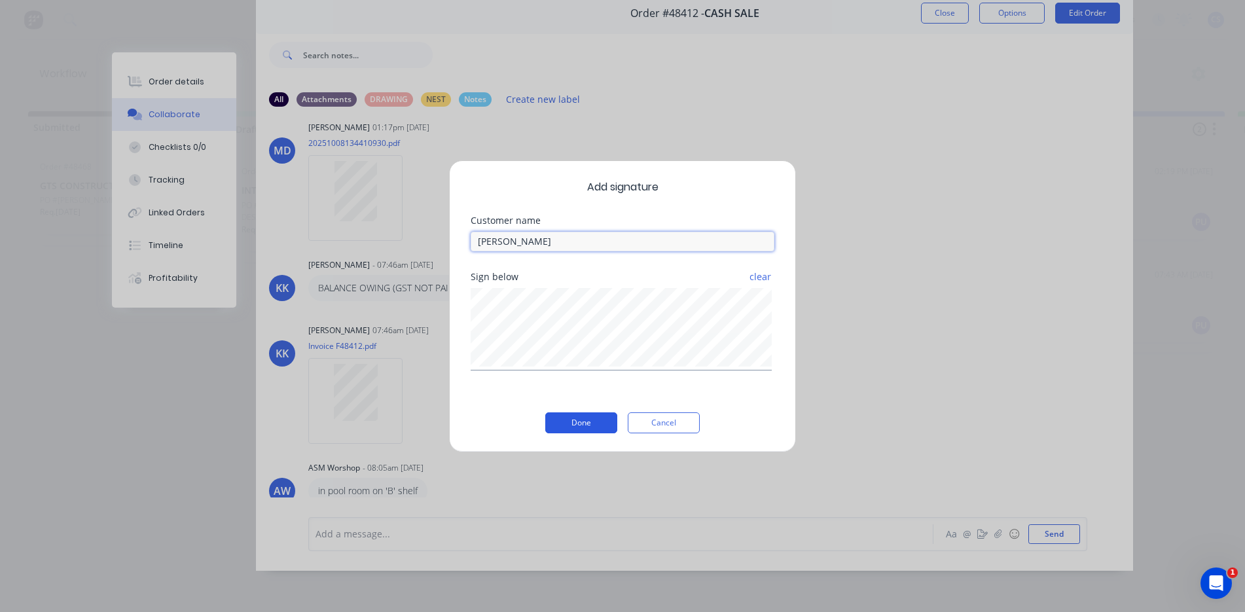
type input "[PERSON_NAME]"
drag, startPoint x: 599, startPoint y: 419, endPoint x: 620, endPoint y: 407, distance: 24.0
click at [601, 419] on button "Done" at bounding box center [581, 422] width 72 height 21
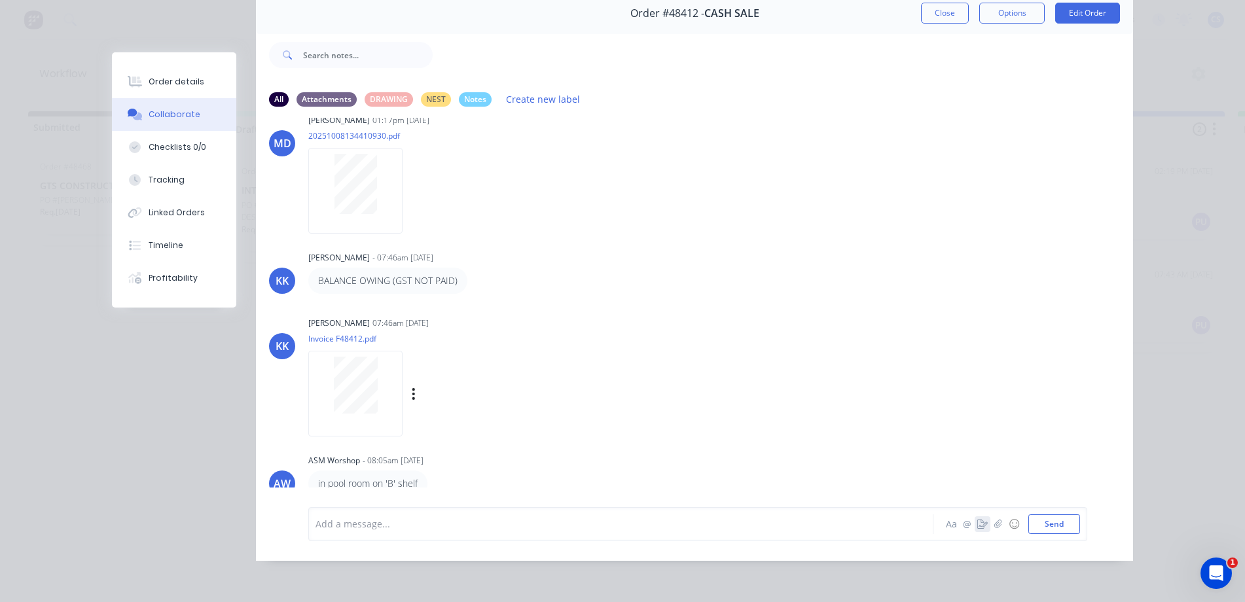
scroll to position [245, 0]
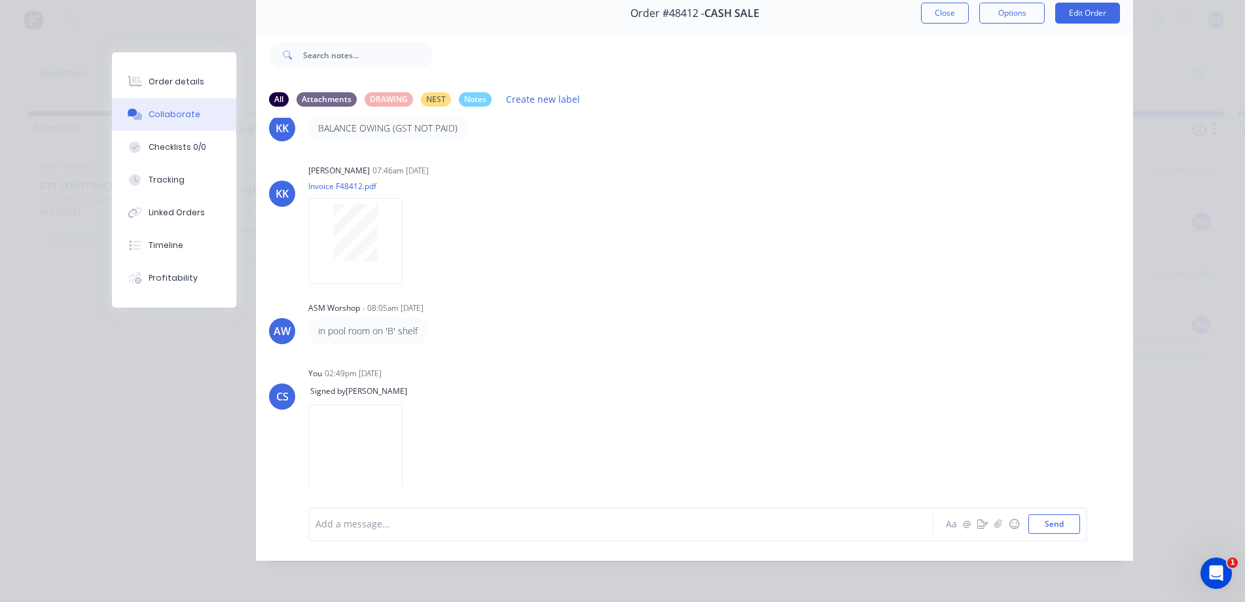
drag, startPoint x: 188, startPoint y: 82, endPoint x: 888, endPoint y: 113, distance: 700.3
click at [200, 83] on button "Order details" at bounding box center [174, 81] width 124 height 33
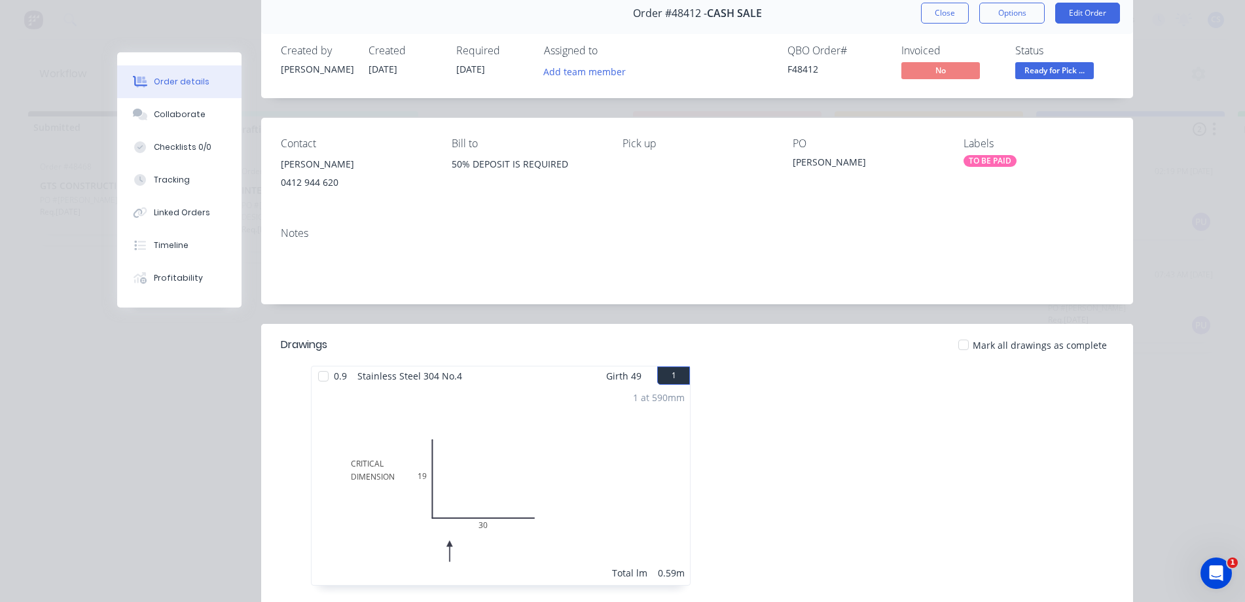
click at [1073, 75] on span "Ready for Pick ..." at bounding box center [1054, 70] width 79 height 16
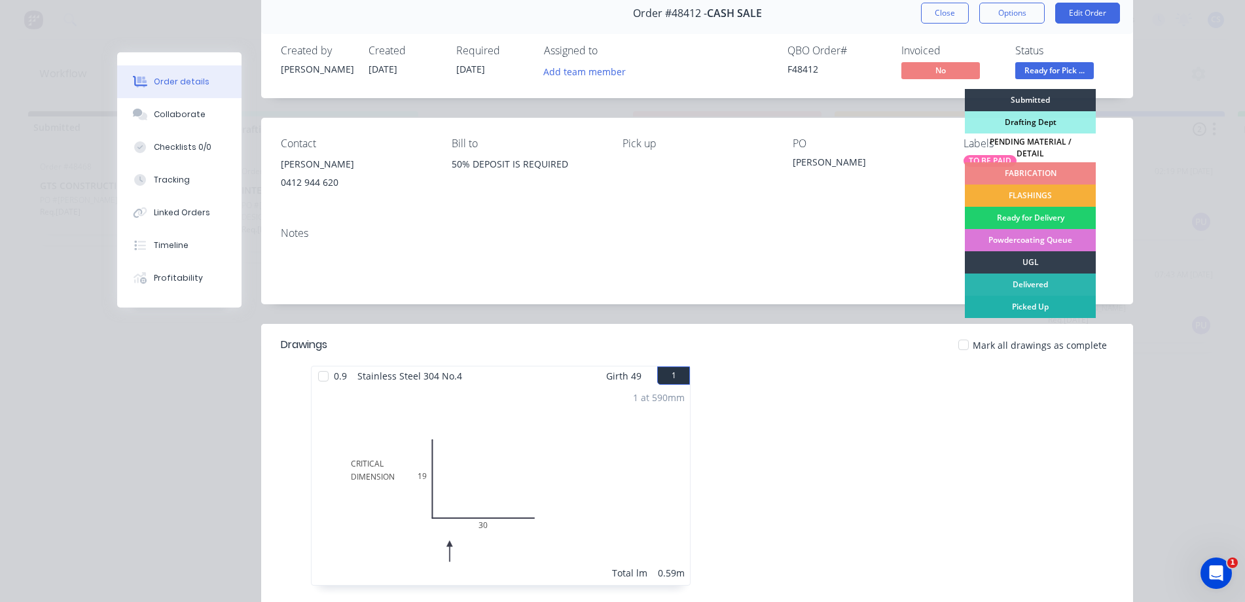
click at [1043, 298] on div "Picked Up" at bounding box center [1030, 307] width 131 height 22
